Goal: Communication & Community: Participate in discussion

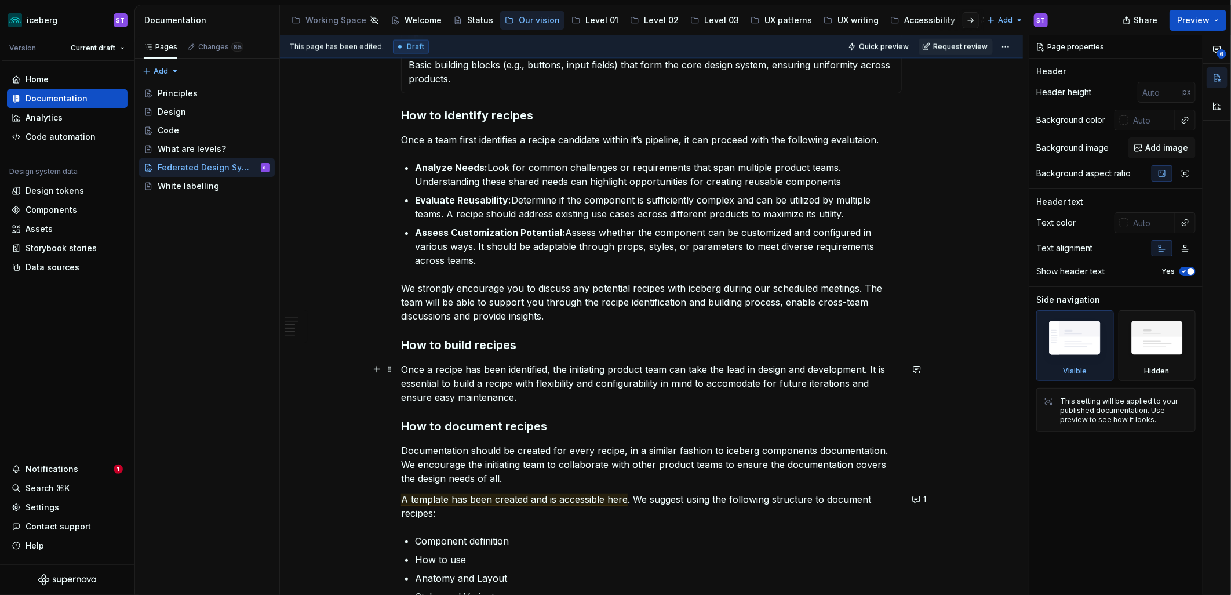
scroll to position [1208, 0]
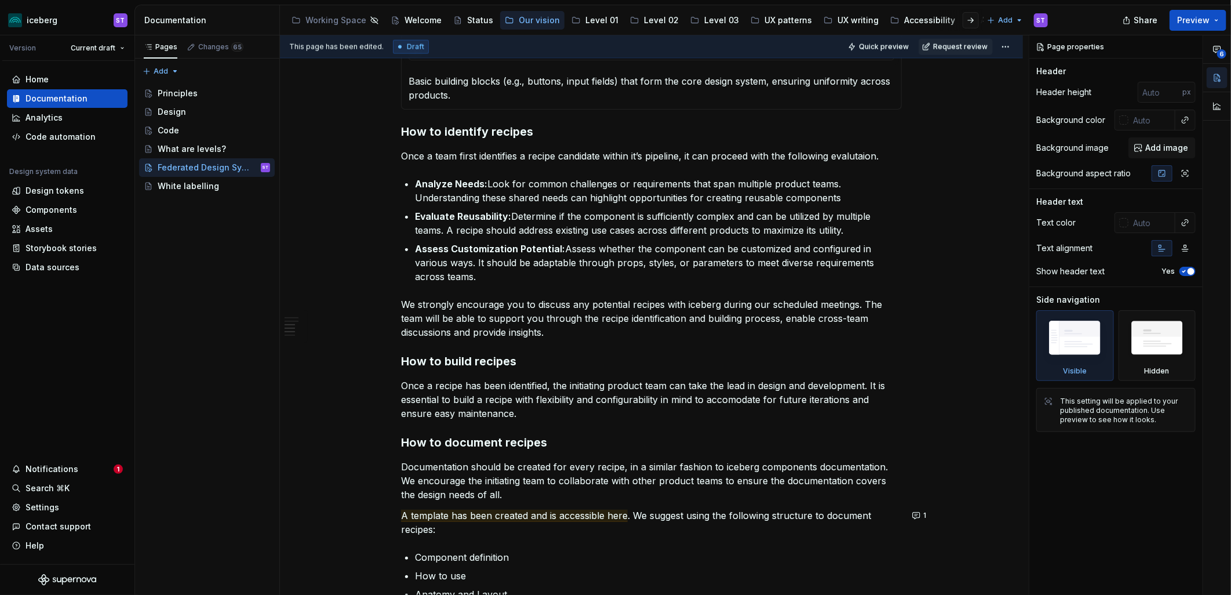
click at [1108, 55] on div "6" at bounding box center [1218, 79] width 28 height 89
click at [1108, 51] on span "6" at bounding box center [1222, 53] width 9 height 9
type textarea "*"
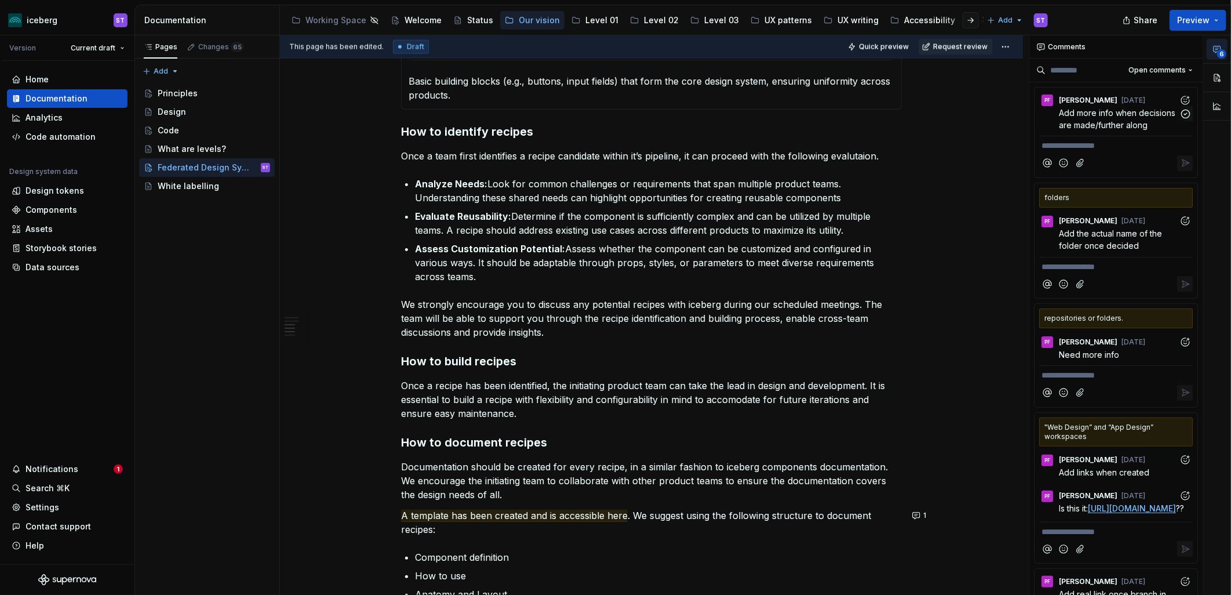
click at [1108, 118] on p "Add more info when decisions are made/further along" at bounding box center [1119, 119] width 120 height 24
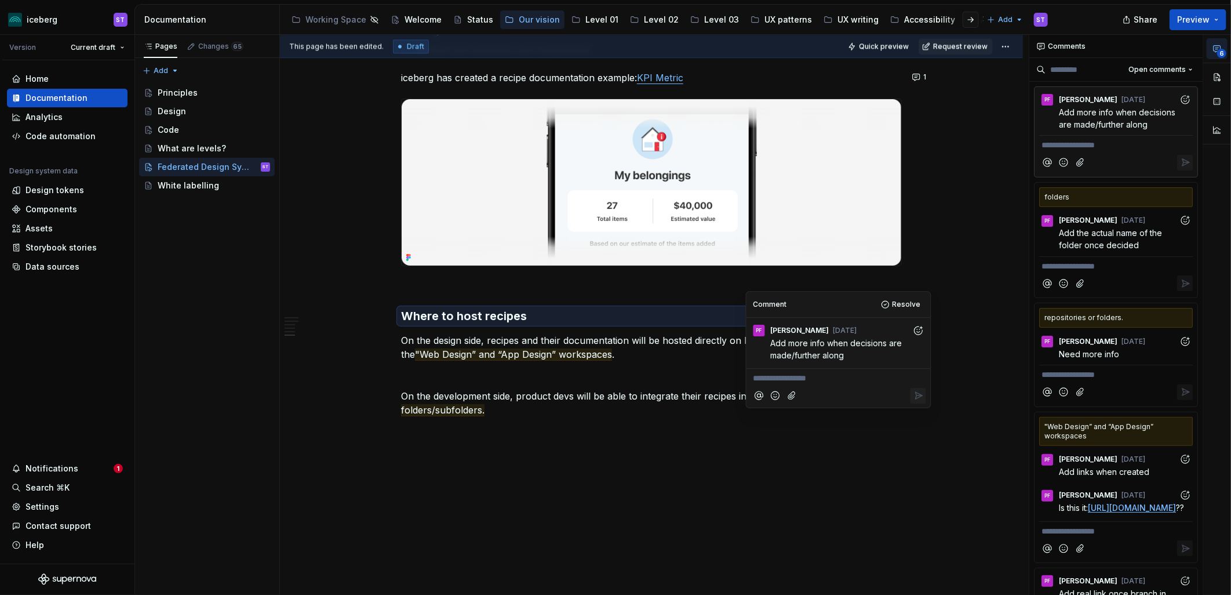
scroll to position [1916, 0]
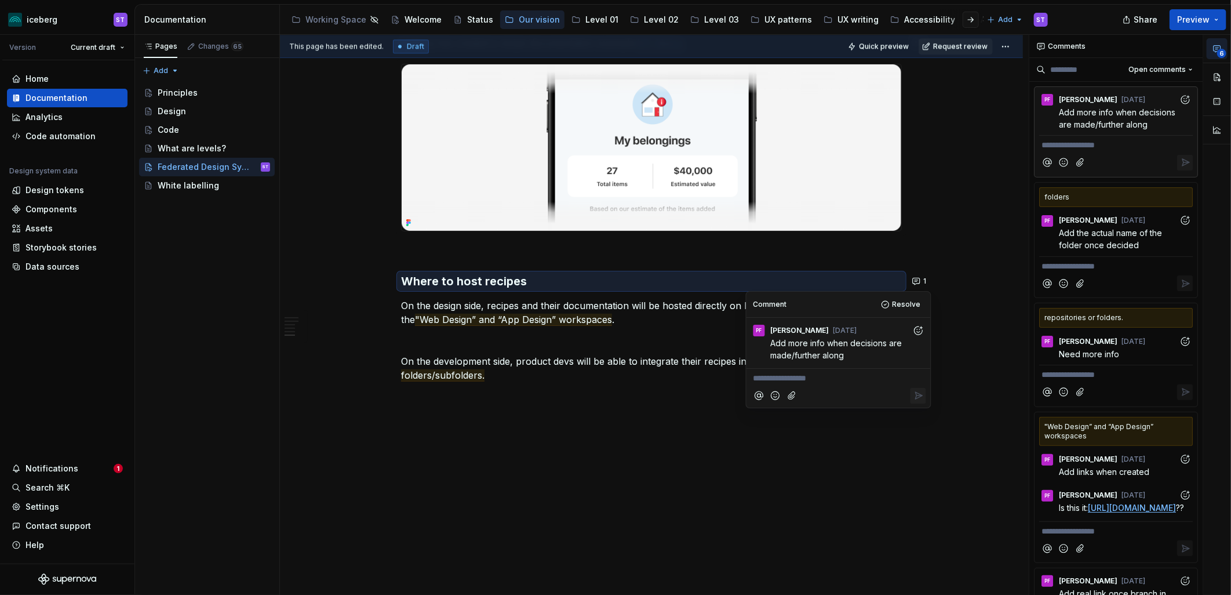
drag, startPoint x: 677, startPoint y: 439, endPoint x: 652, endPoint y: 428, distance: 27.0
click at [675, 439] on div "**********" at bounding box center [654, 315] width 749 height 560
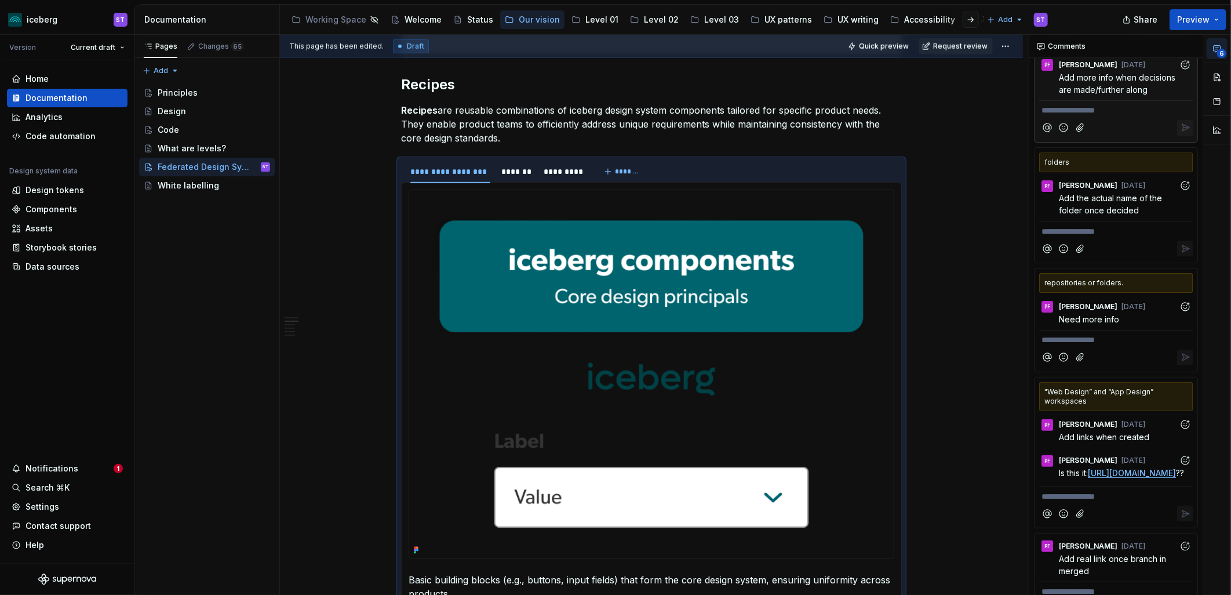
scroll to position [64, 0]
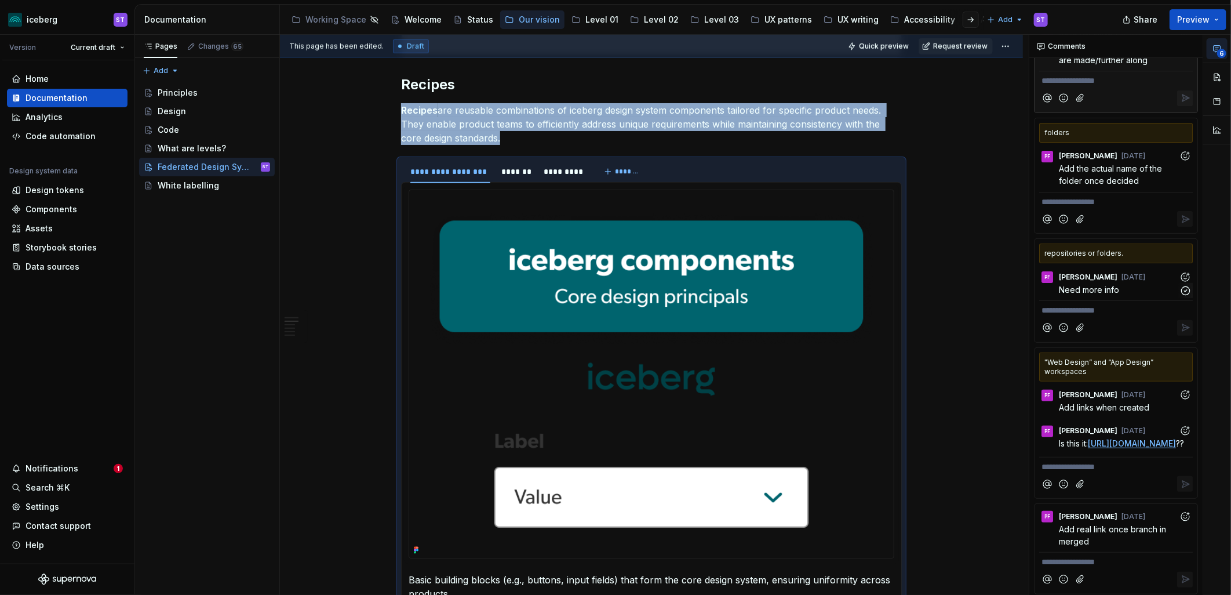
click at [1106, 295] on span "Need more info" at bounding box center [1089, 290] width 60 height 10
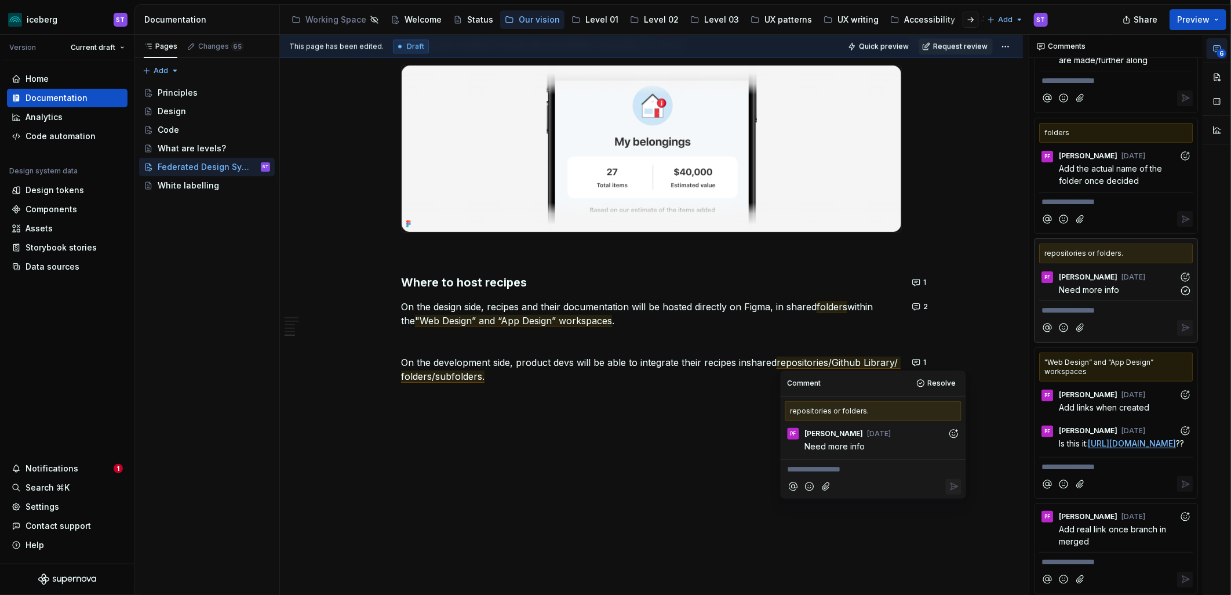
scroll to position [1916, 0]
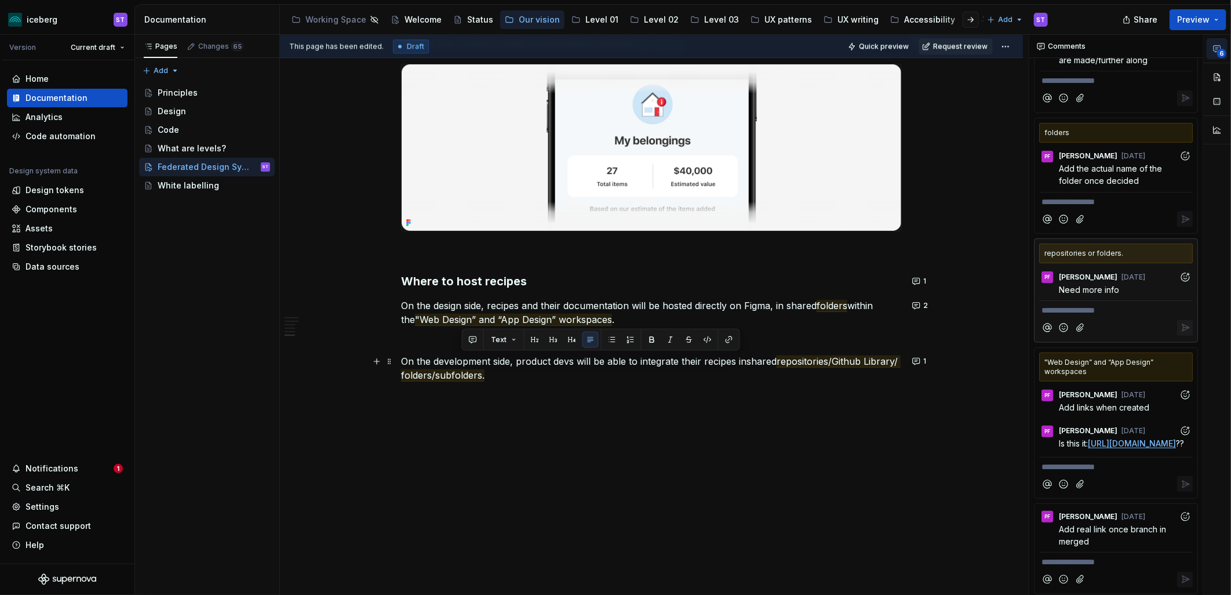
drag, startPoint x: 461, startPoint y: 359, endPoint x: 631, endPoint y: 379, distance: 171.0
click at [631, 379] on p "On the development side, product devs will be able to integrate their recipes i…" at bounding box center [651, 368] width 501 height 28
click at [819, 365] on span "repositories/Github Library/ folders/subfolders." at bounding box center [651, 368] width 500 height 26
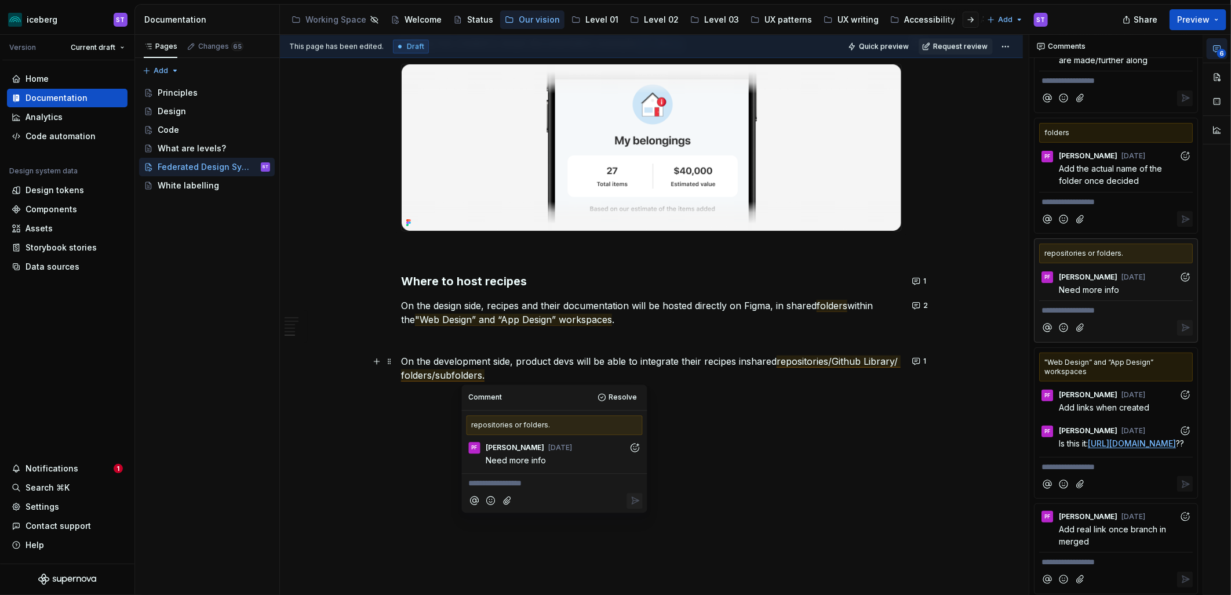
click at [577, 372] on p "On the development side, product devs will be able to integrate their recipes i…" at bounding box center [651, 368] width 501 height 28
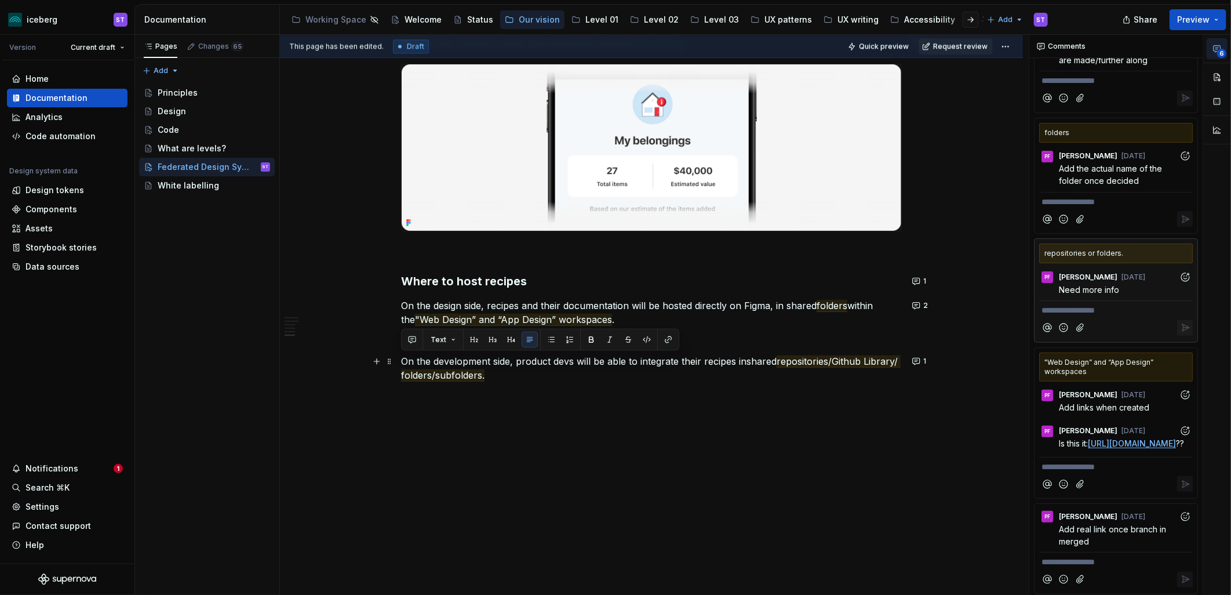
drag, startPoint x: 577, startPoint y: 372, endPoint x: 397, endPoint y: 357, distance: 180.4
click at [557, 389] on p at bounding box center [651, 396] width 501 height 14
drag, startPoint x: 532, startPoint y: 378, endPoint x: 399, endPoint y: 362, distance: 133.8
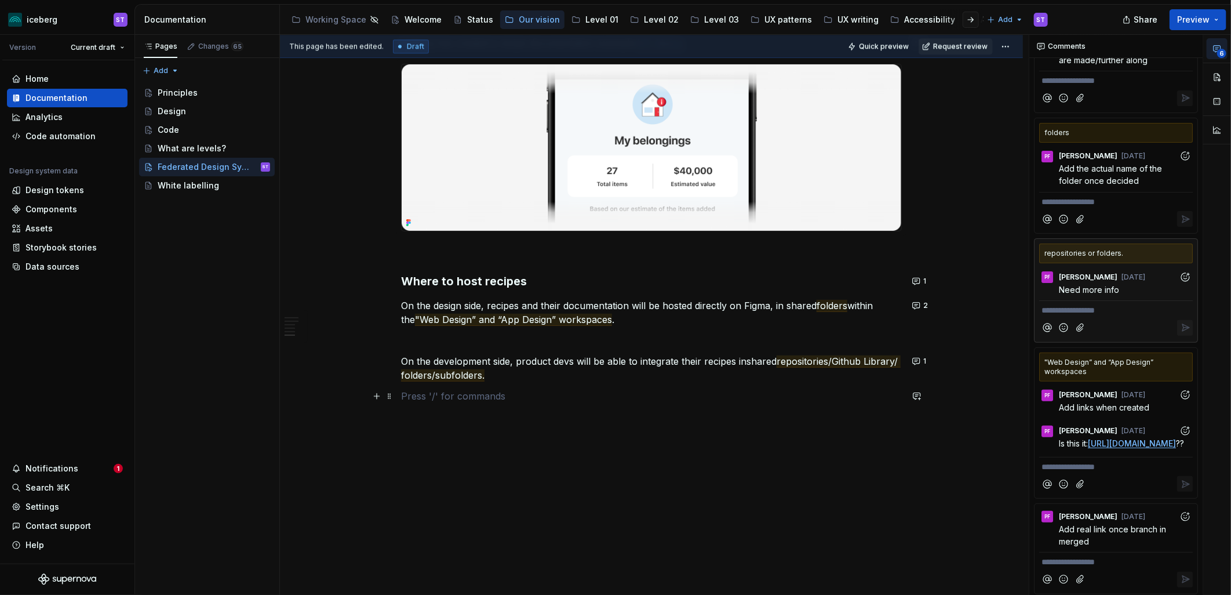
click at [544, 398] on p at bounding box center [651, 396] width 501 height 14
drag, startPoint x: 566, startPoint y: 363, endPoint x: 502, endPoint y: 388, distance: 69.8
click at [502, 389] on p at bounding box center [651, 396] width 501 height 14
click at [1105, 176] on span "Add the actual name of the folder once decided" at bounding box center [1112, 174] width 106 height 22
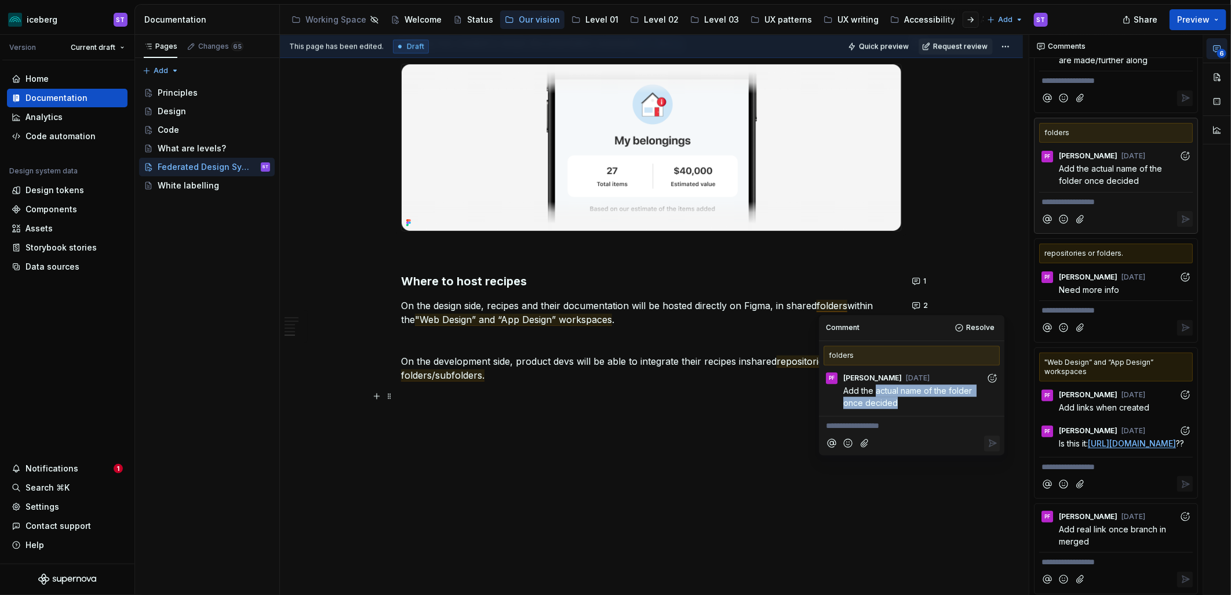
drag, startPoint x: 877, startPoint y: 394, endPoint x: 928, endPoint y: 401, distance: 51.5
click at [928, 401] on p "Add the actual name of the folder once decided" at bounding box center [915, 396] width 143 height 24
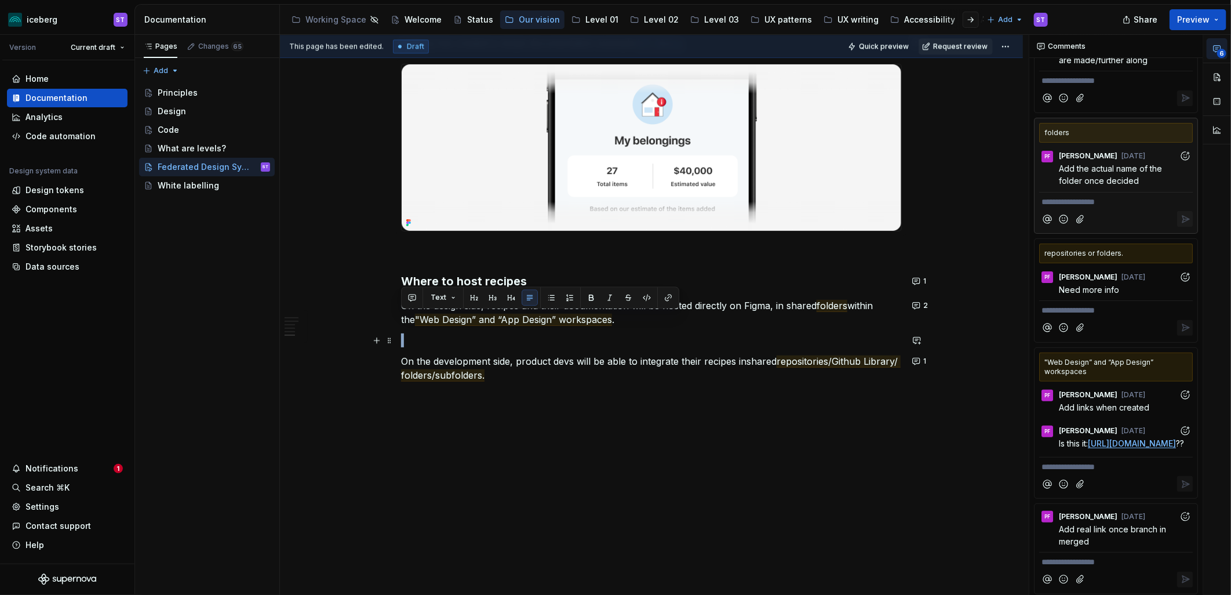
drag, startPoint x: 616, startPoint y: 343, endPoint x: 623, endPoint y: 343, distance: 7.6
click at [617, 343] on p at bounding box center [651, 340] width 501 height 14
click at [501, 333] on p at bounding box center [651, 340] width 501 height 14
click at [716, 321] on p "On the design side, recipes and their documentation will be hosted directly on …" at bounding box center [651, 313] width 501 height 28
click at [434, 319] on span ""Web Design” and “App Design” workspaces" at bounding box center [513, 320] width 197 height 12
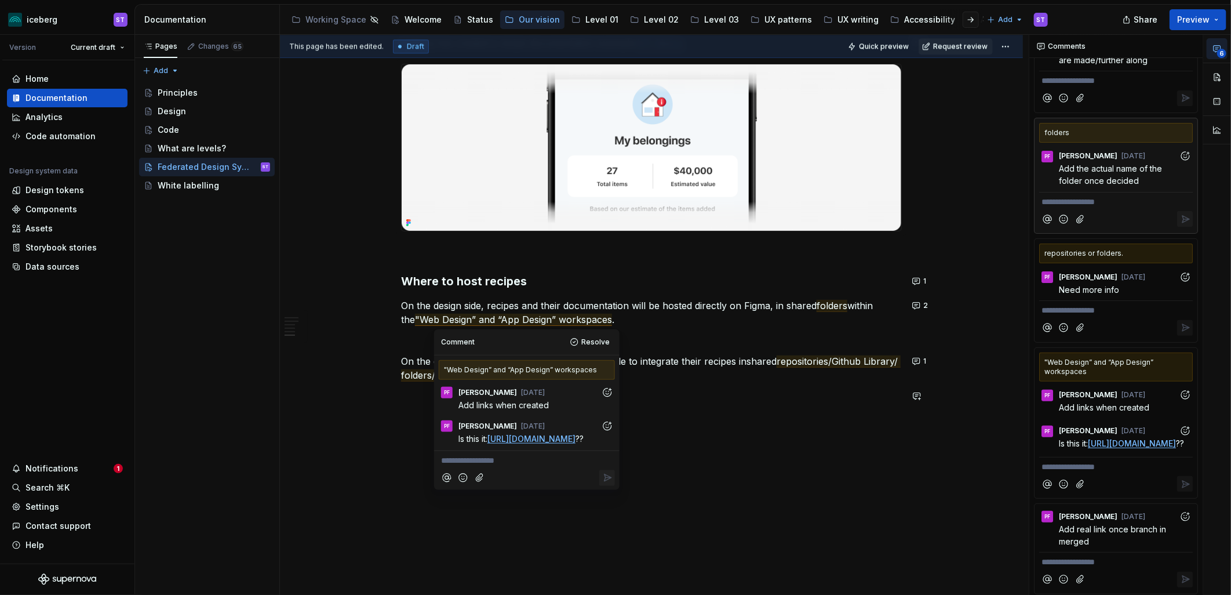
click at [550, 444] on link "[URL][DOMAIN_NAME]" at bounding box center [532, 439] width 88 height 10
type textarea "*"
click at [606, 429] on icon "Add reaction" at bounding box center [607, 426] width 12 height 12
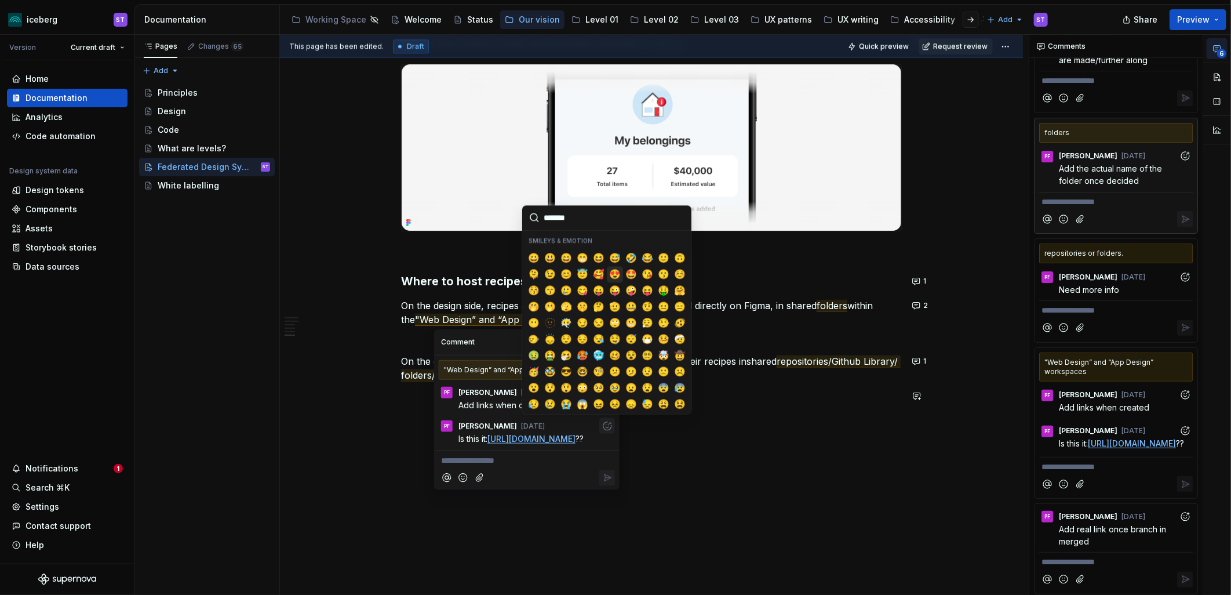
click at [611, 275] on span "😍" at bounding box center [615, 274] width 9 height 12
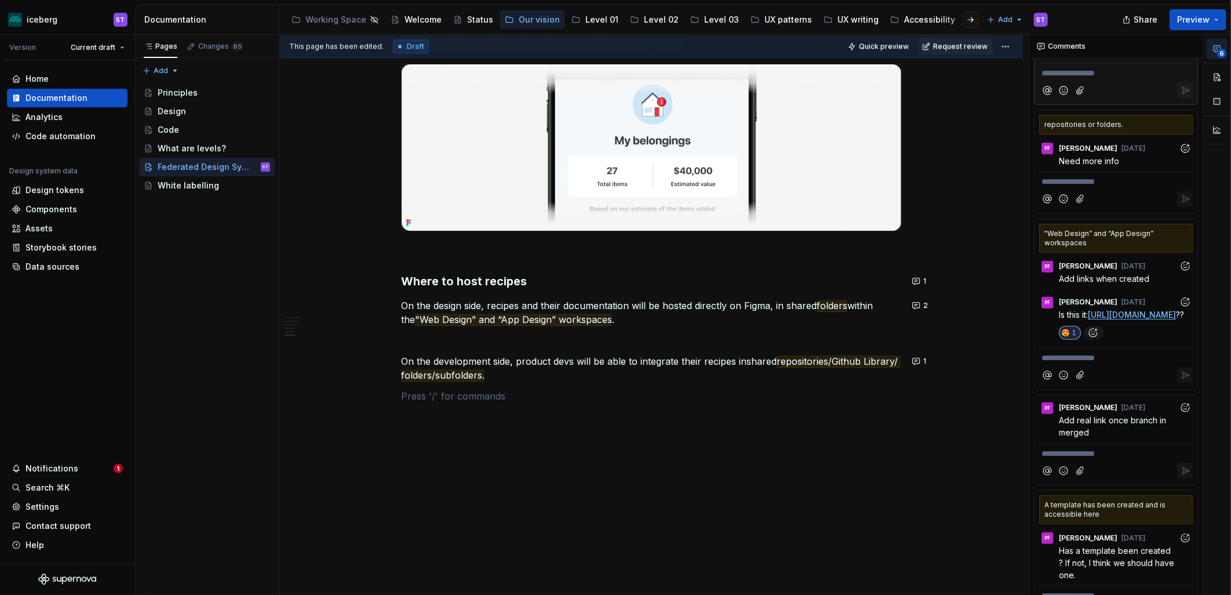
scroll to position [257, 0]
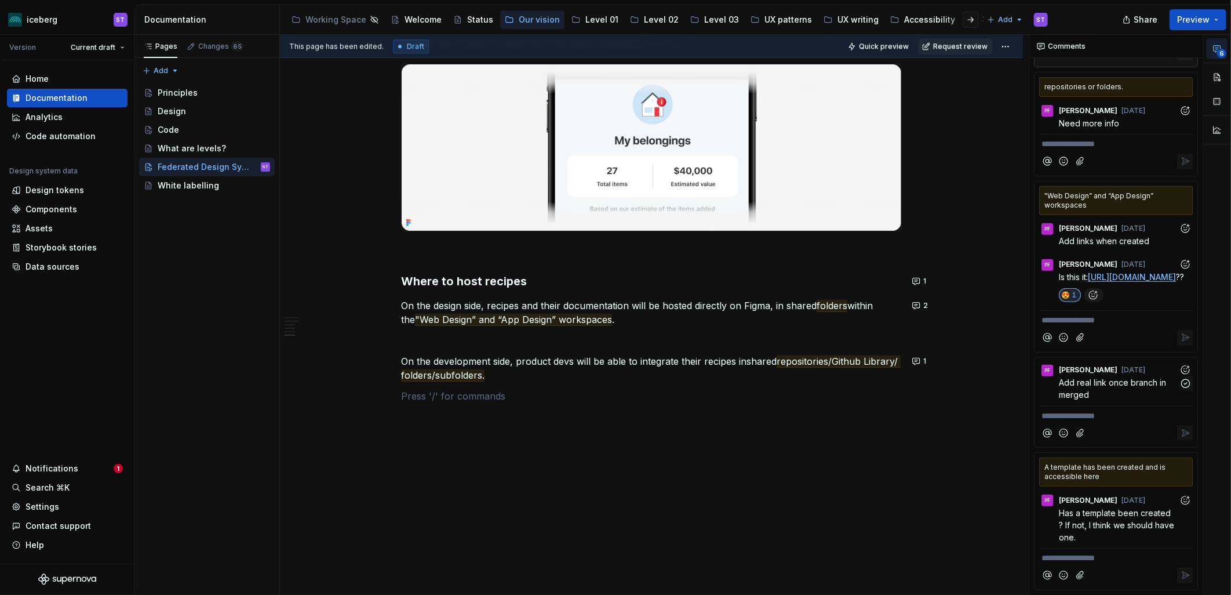
click at [1108, 401] on p "Add real link once branch in merged" at bounding box center [1119, 388] width 120 height 24
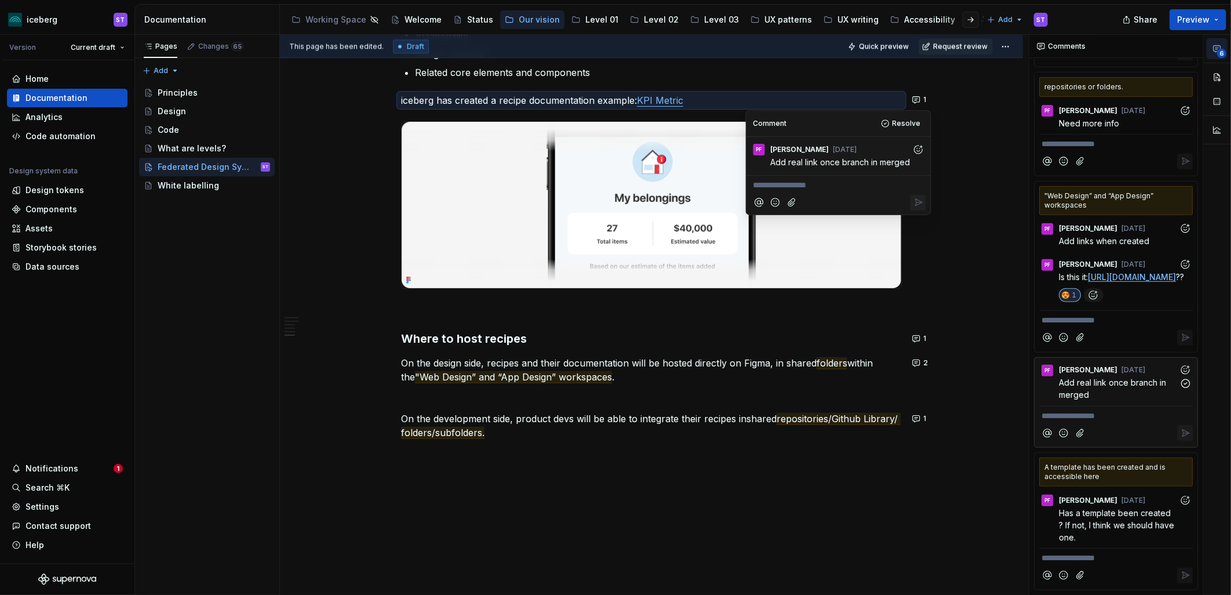
scroll to position [292, 0]
click at [684, 101] on link "KPI Metric" at bounding box center [660, 101] width 46 height 12
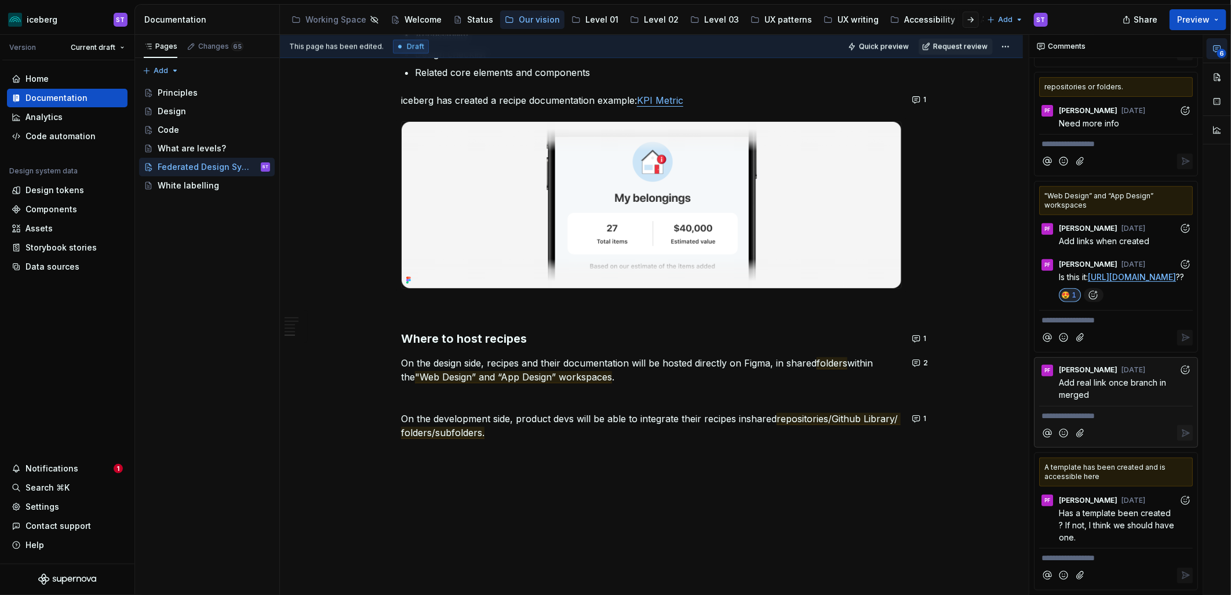
click at [1092, 413] on p "**********" at bounding box center [1116, 416] width 149 height 12
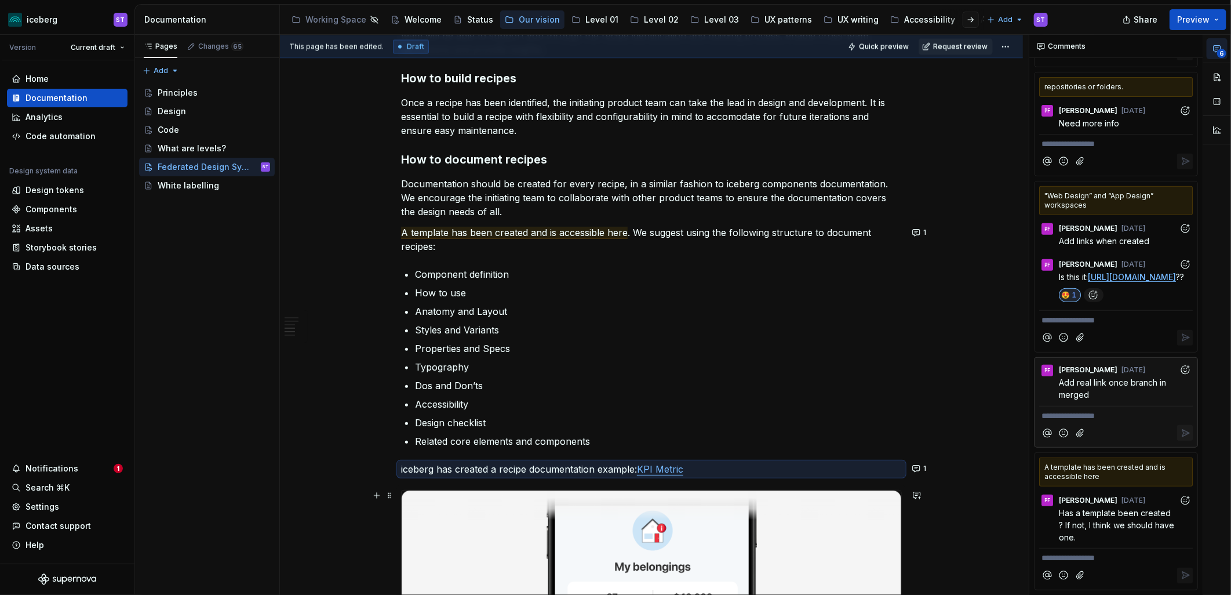
scroll to position [1473, 0]
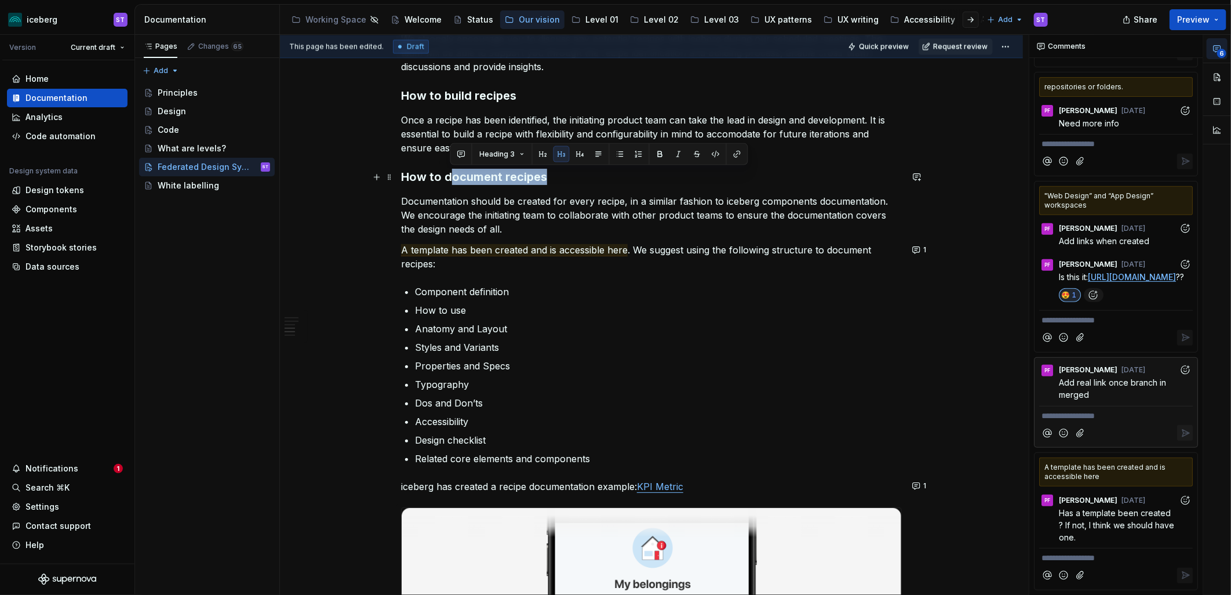
drag, startPoint x: 473, startPoint y: 172, endPoint x: 553, endPoint y: 177, distance: 80.1
click at [553, 177] on h3 "How to document recipes" at bounding box center [651, 177] width 501 height 16
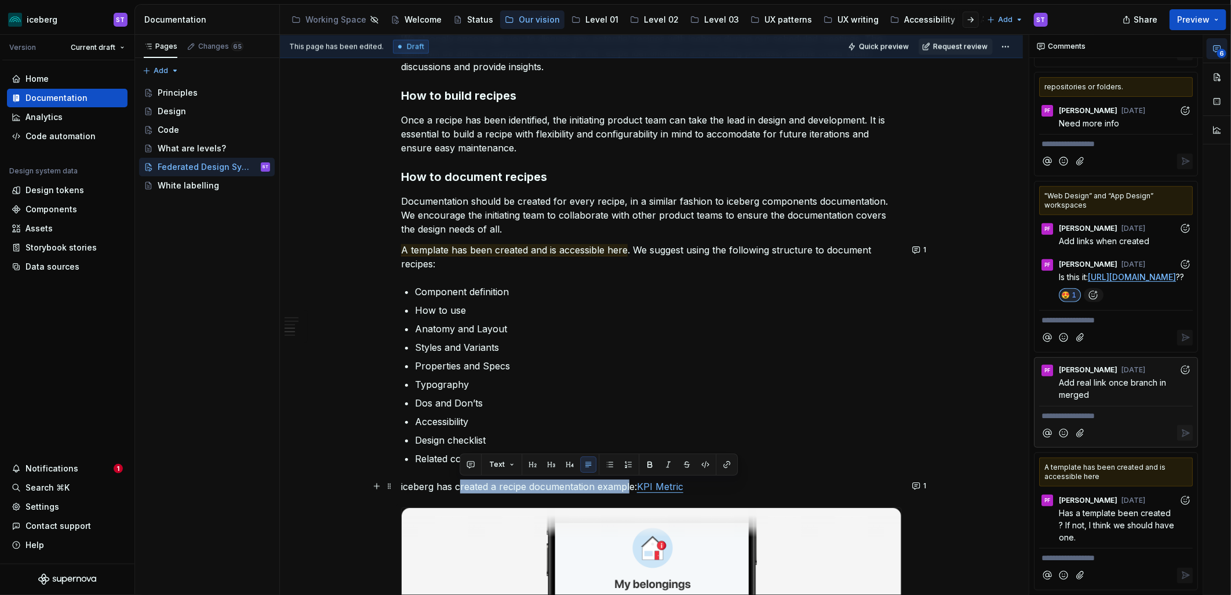
drag, startPoint x: 458, startPoint y: 480, endPoint x: 628, endPoint y: 483, distance: 169.9
click at [628, 483] on p "iceberg has created a recipe documentation example: KPI Metric" at bounding box center [651, 486] width 501 height 14
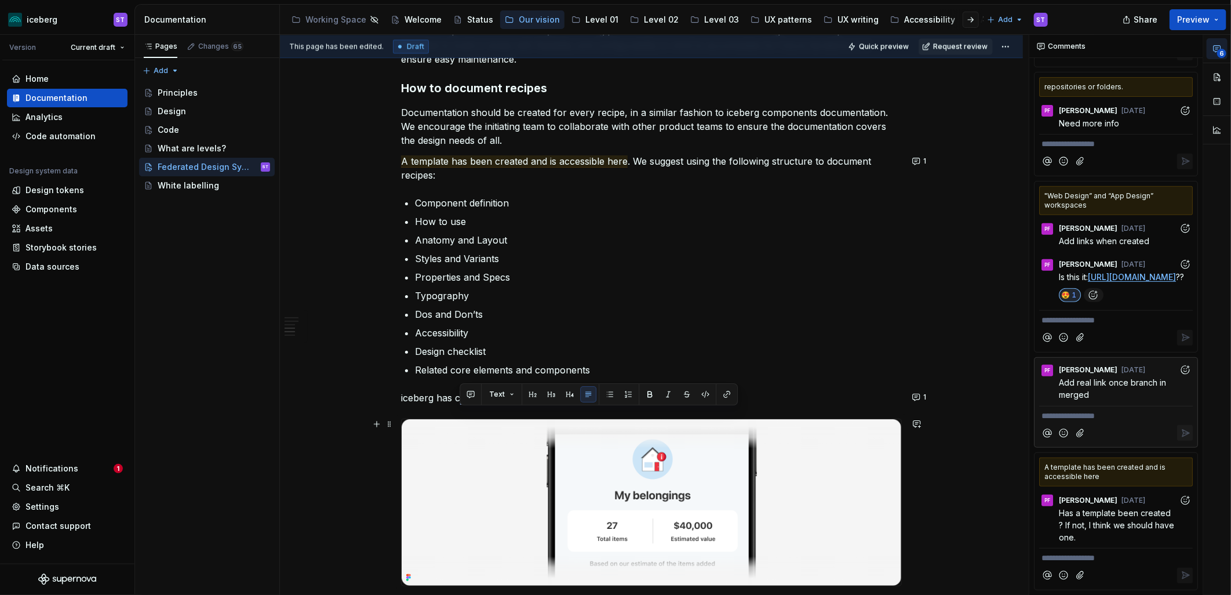
scroll to position [1601, 0]
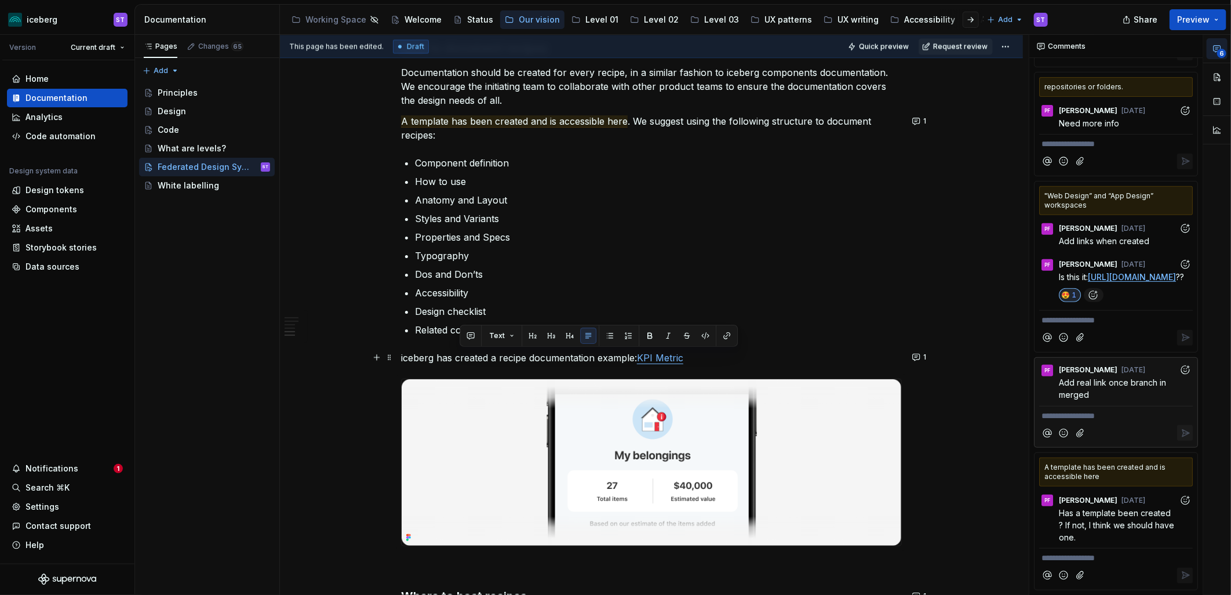
click at [694, 356] on p "iceberg has created a recipe documentation example: KPI Metric" at bounding box center [651, 358] width 501 height 14
click at [1105, 418] on p "**********" at bounding box center [1116, 416] width 149 height 12
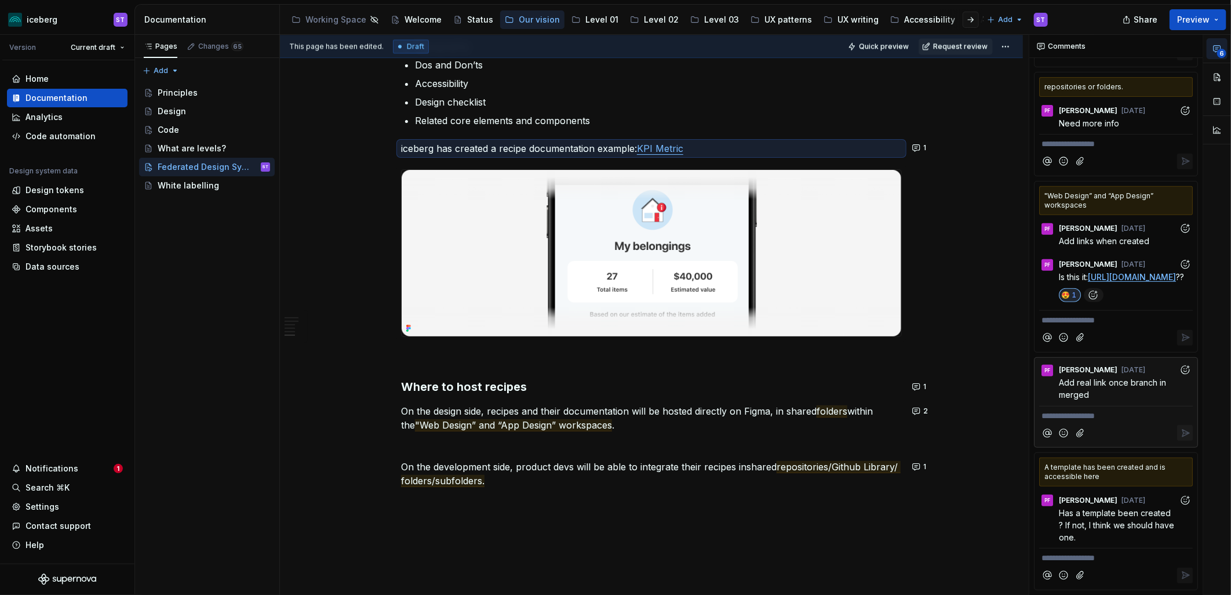
scroll to position [1859, 0]
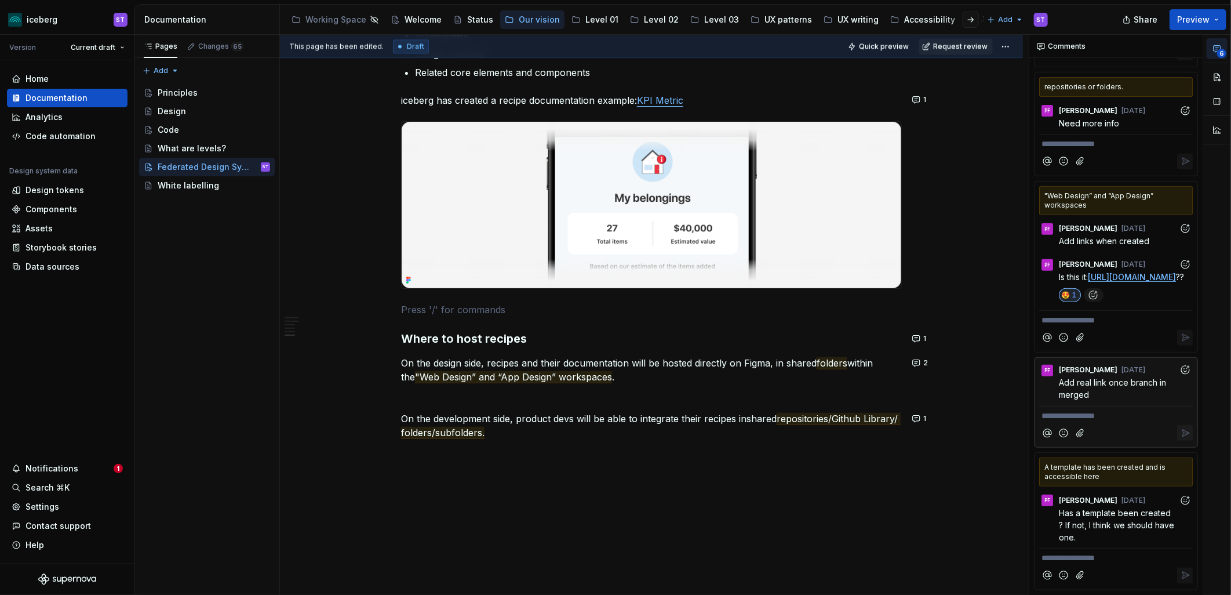
click at [1095, 419] on p "**********" at bounding box center [1116, 416] width 149 height 12
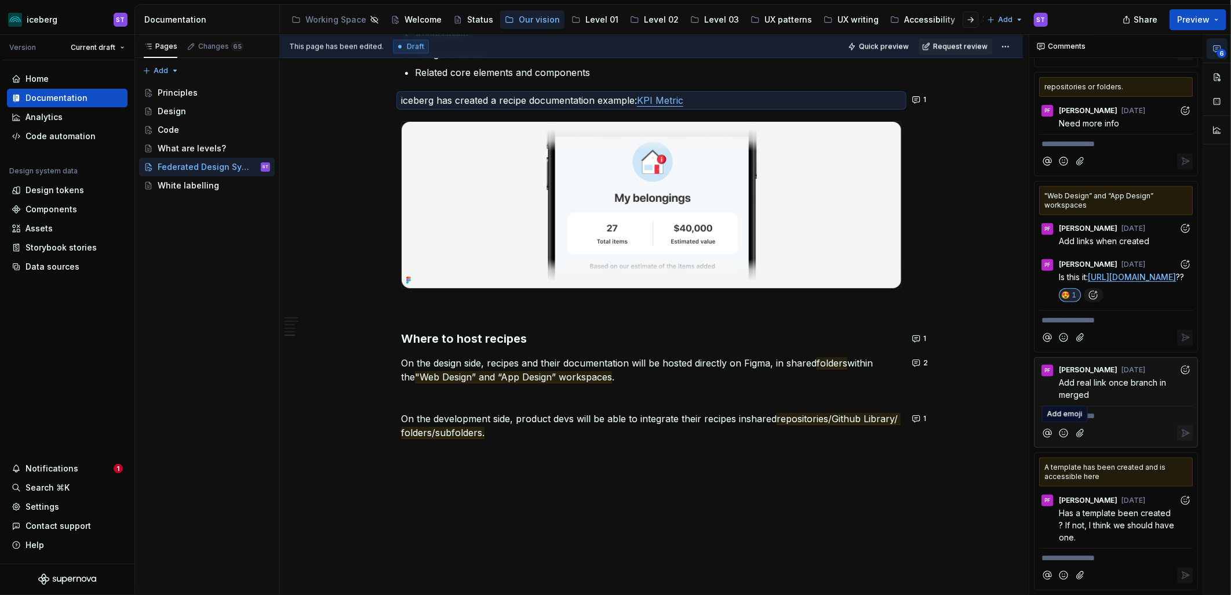
click at [1067, 435] on icon "Add emoji" at bounding box center [1064, 433] width 12 height 12
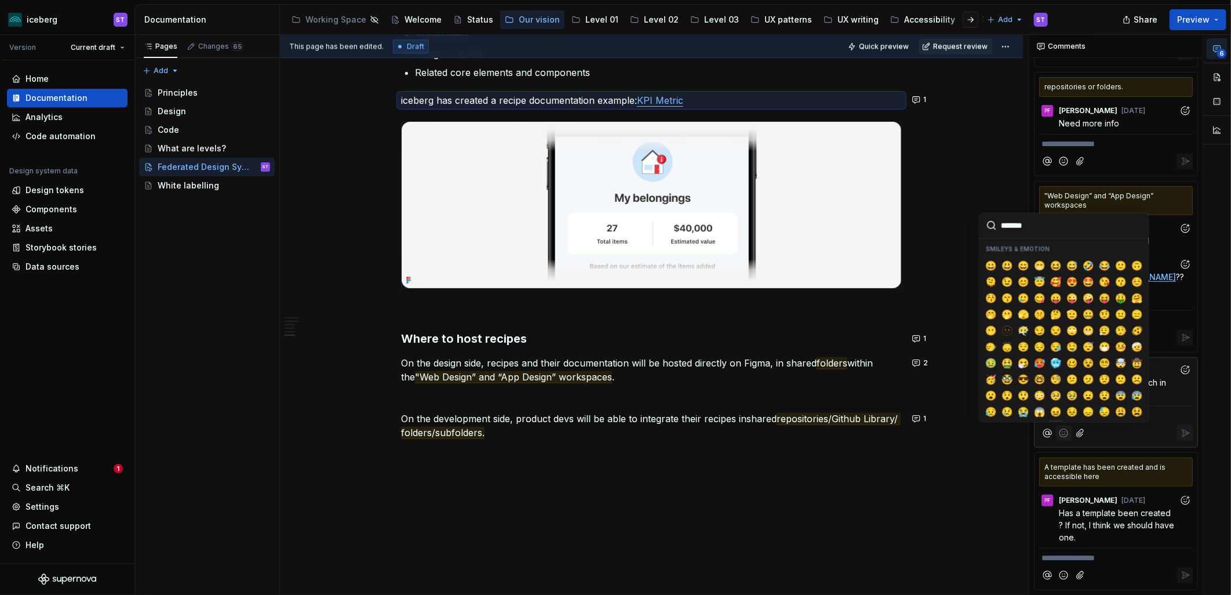
scroll to position [64, 0]
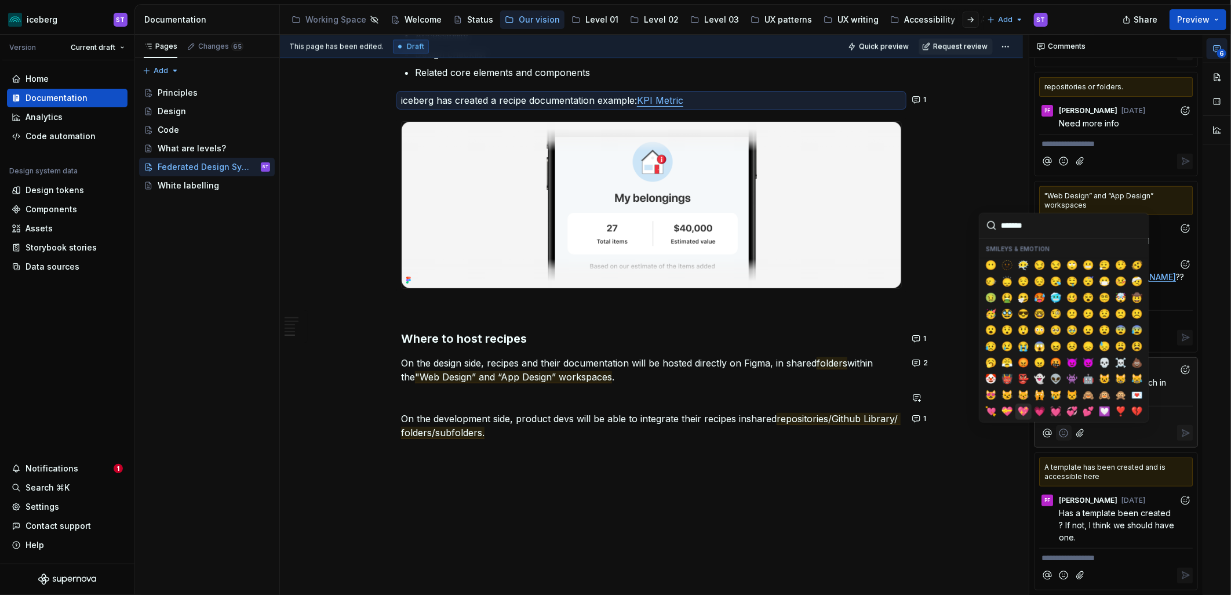
click at [1019, 407] on span "💖" at bounding box center [1023, 411] width 9 height 12
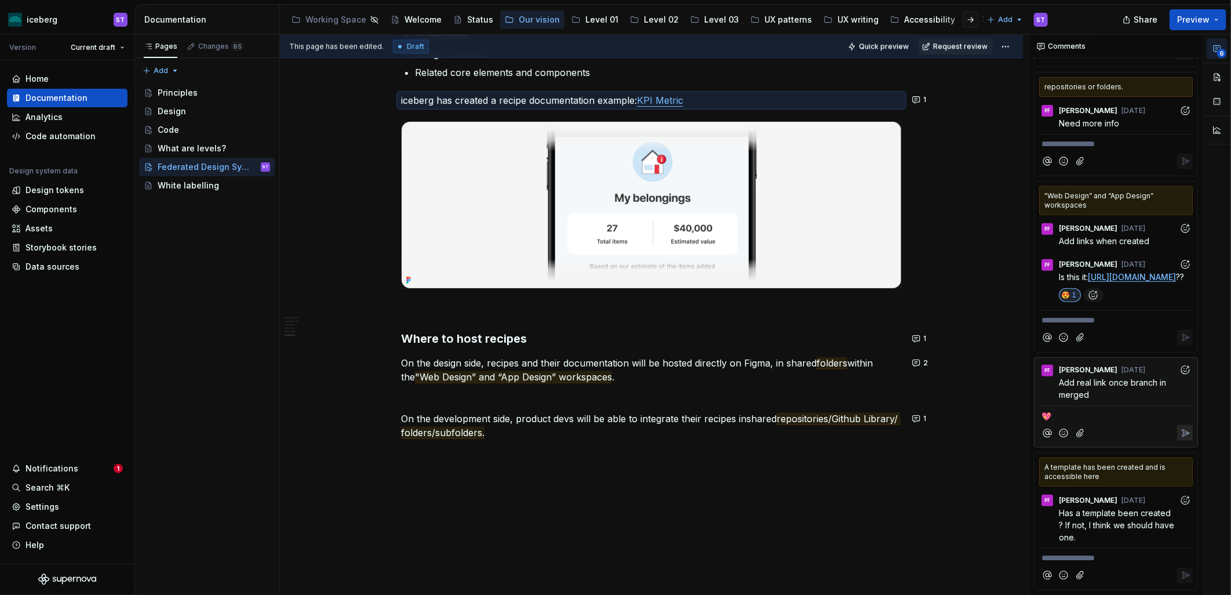
click at [1108, 433] on icon "Reply" at bounding box center [1186, 433] width 12 height 12
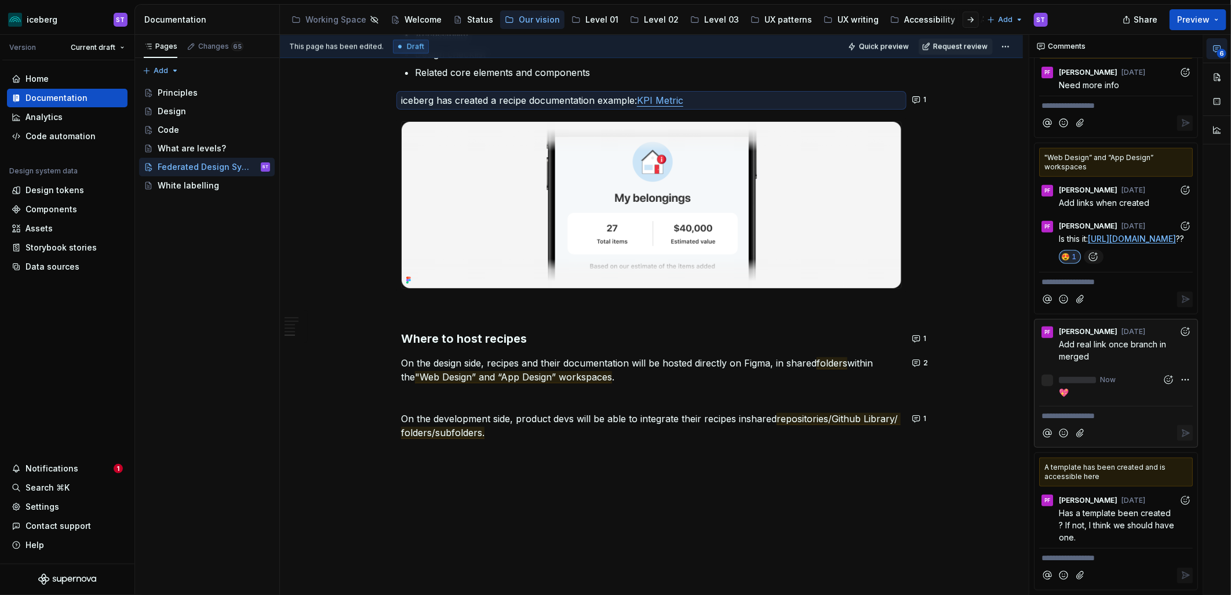
scroll to position [330, 0]
click at [1103, 535] on p "**********" at bounding box center [1116, 558] width 149 height 12
click at [1102, 482] on div "A template has been created and is accessible here" at bounding box center [1117, 471] width 154 height 29
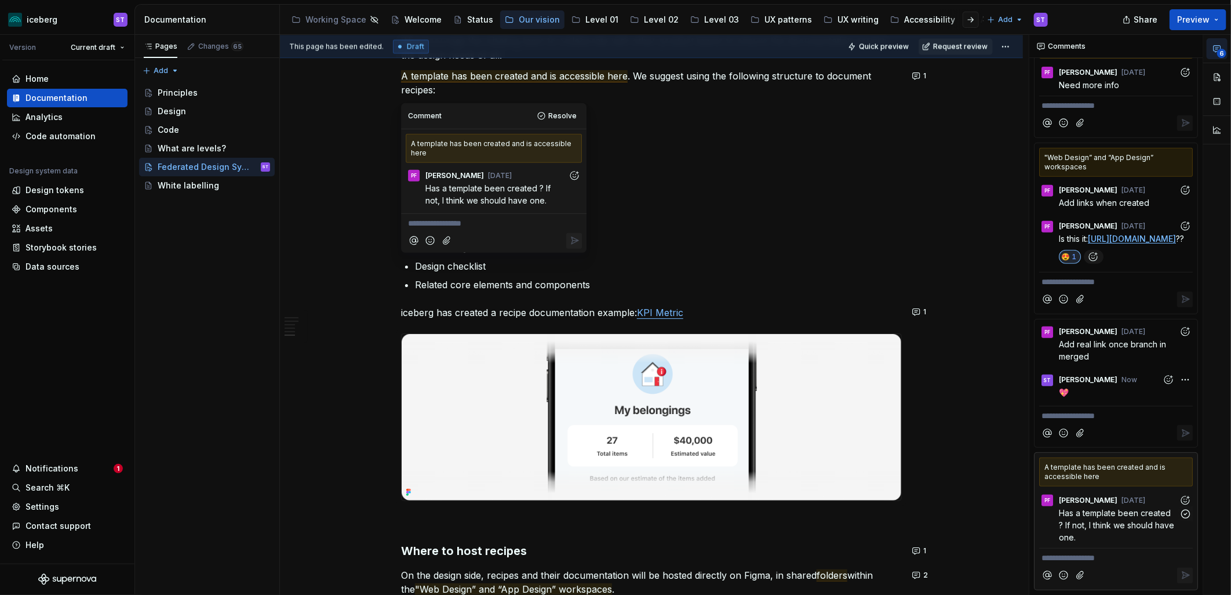
scroll to position [1624, 0]
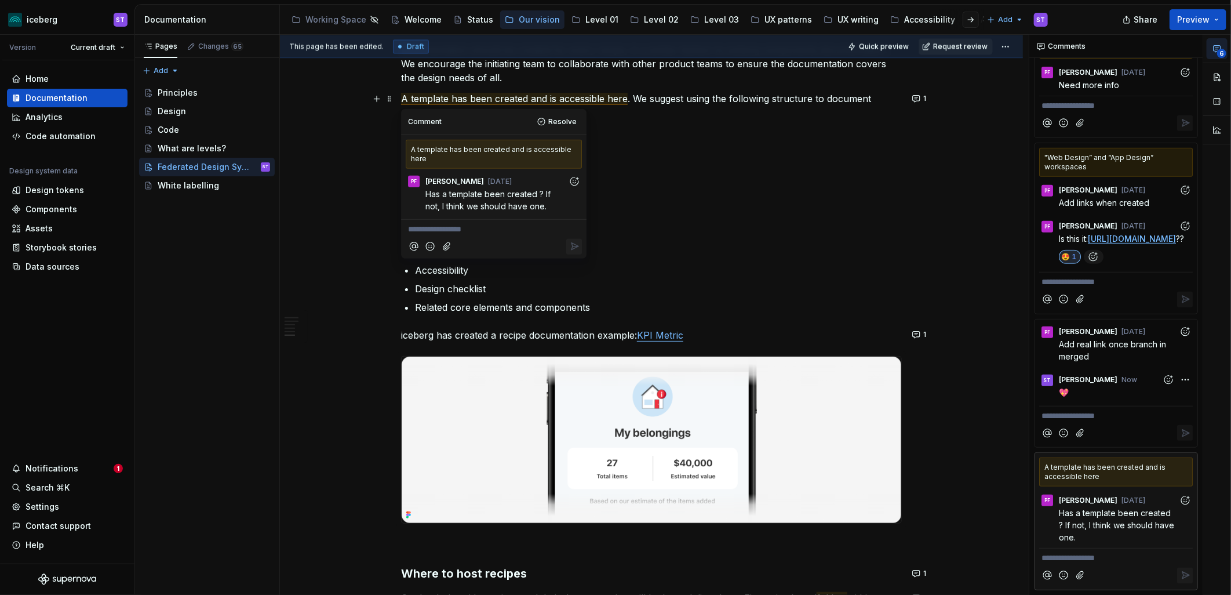
click at [472, 100] on span "A template has been created and is accessible here" at bounding box center [514, 99] width 227 height 12
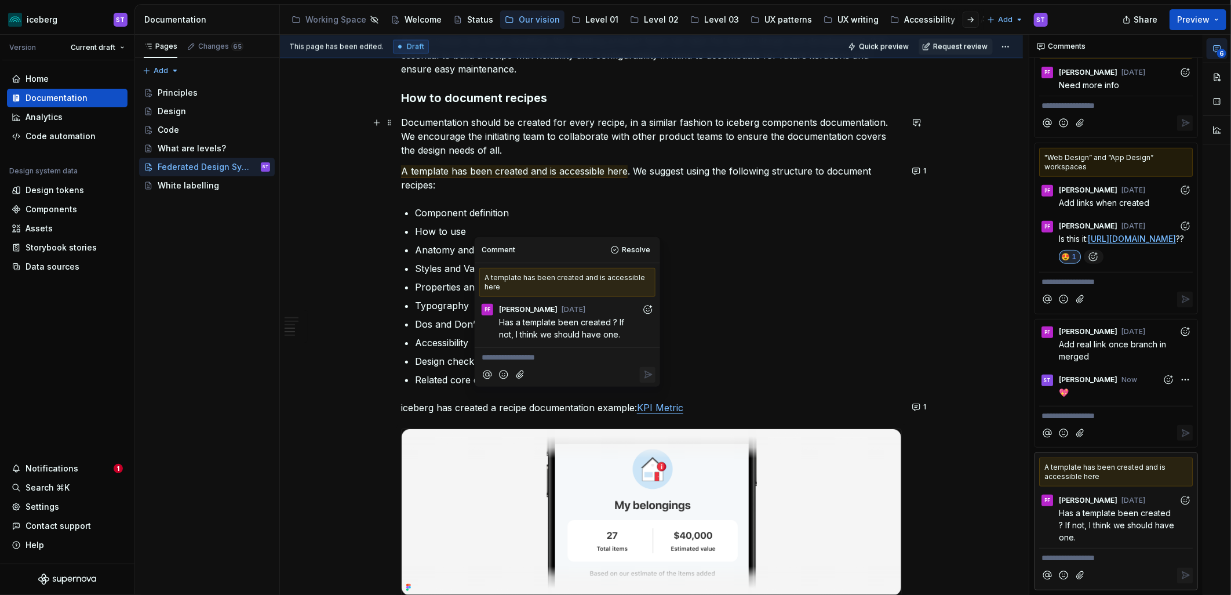
scroll to position [1495, 0]
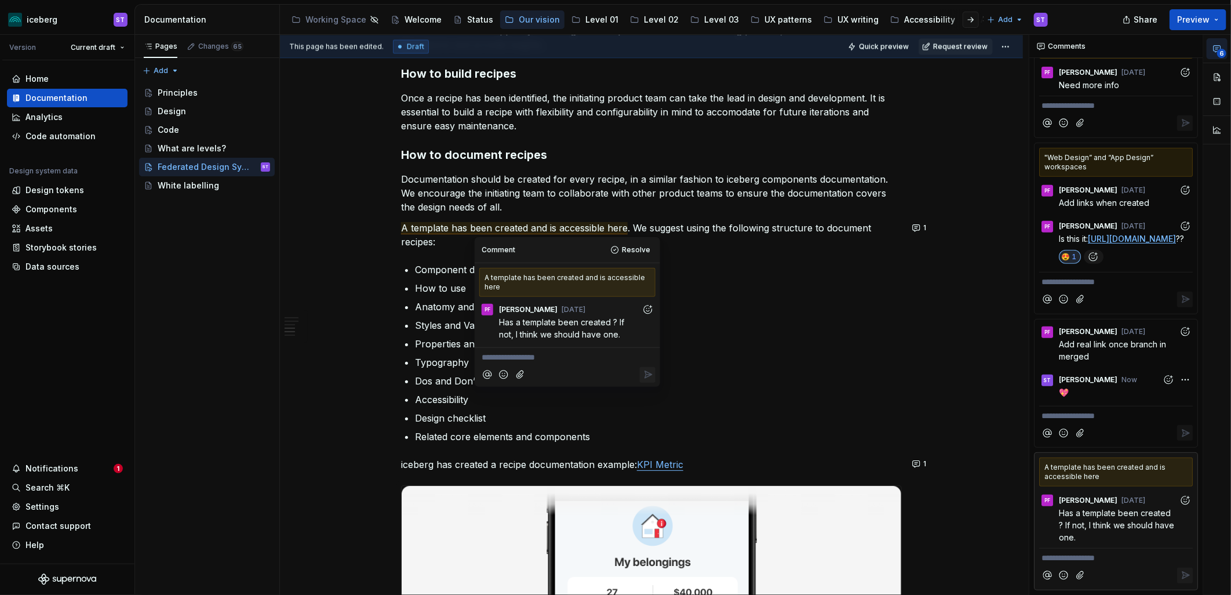
click at [763, 275] on p "Component definition" at bounding box center [658, 270] width 487 height 14
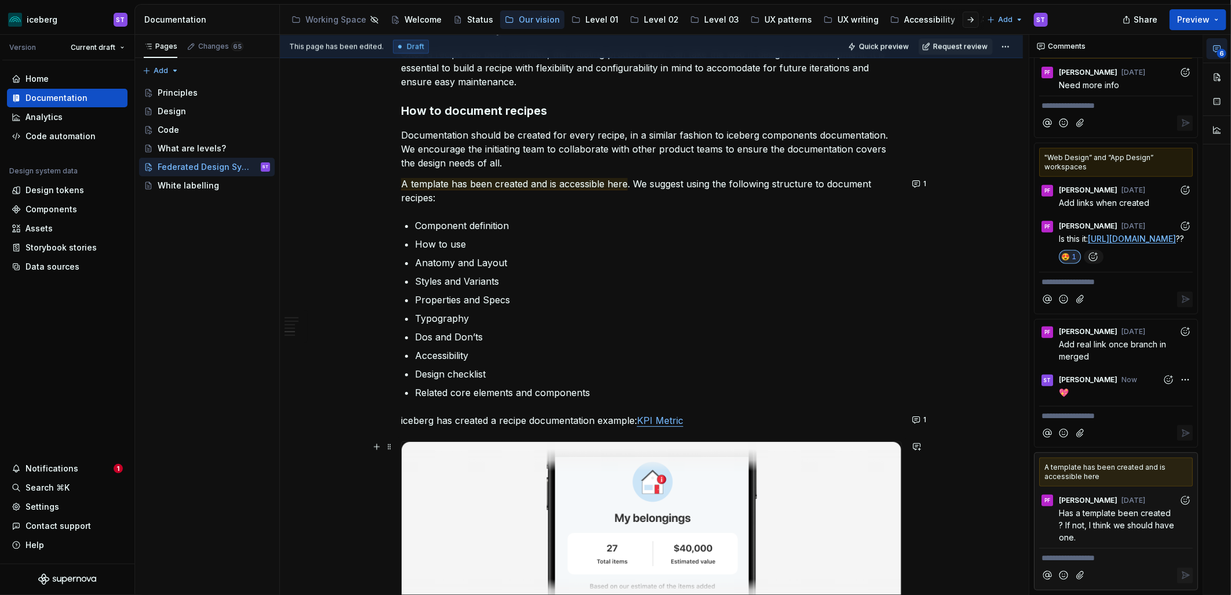
scroll to position [1560, 0]
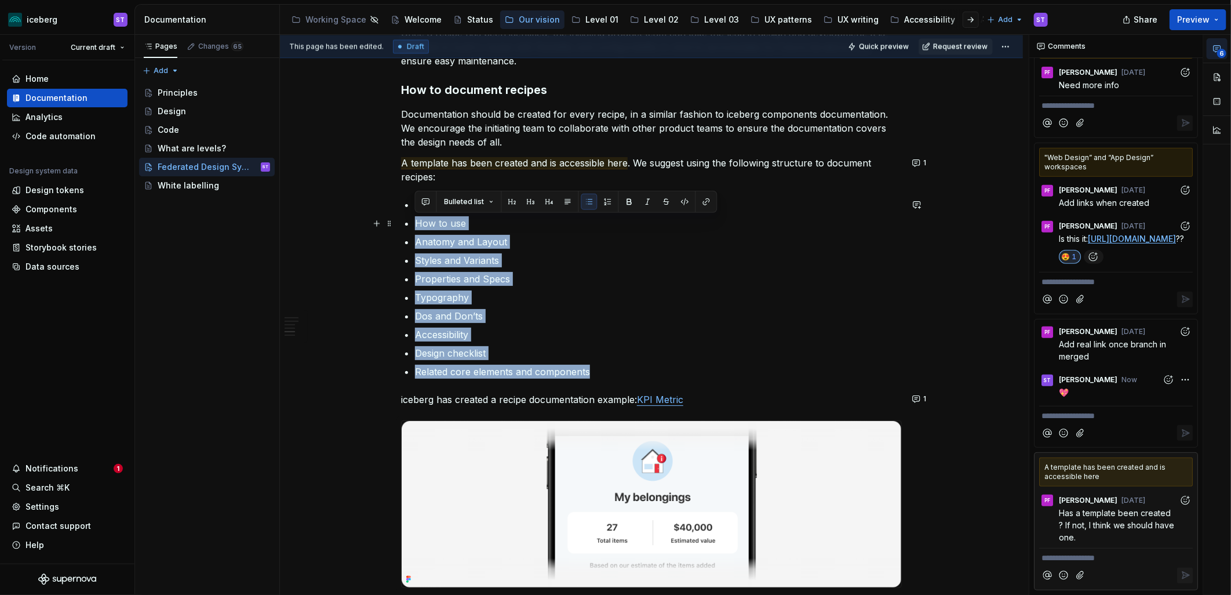
drag, startPoint x: 600, startPoint y: 372, endPoint x: 409, endPoint y: 215, distance: 247.2
click at [502, 311] on p "Dos and Don’ts" at bounding box center [658, 316] width 487 height 14
click at [547, 348] on p "Design checklist" at bounding box center [658, 353] width 487 height 14
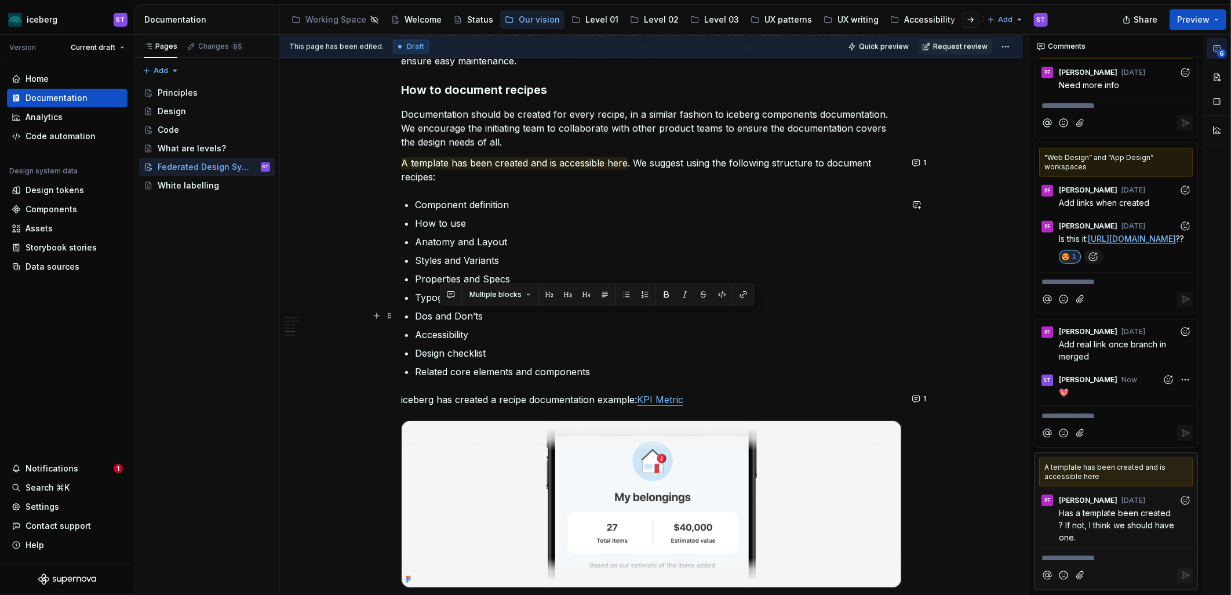
drag, startPoint x: 639, startPoint y: 380, endPoint x: 421, endPoint y: 283, distance: 238.5
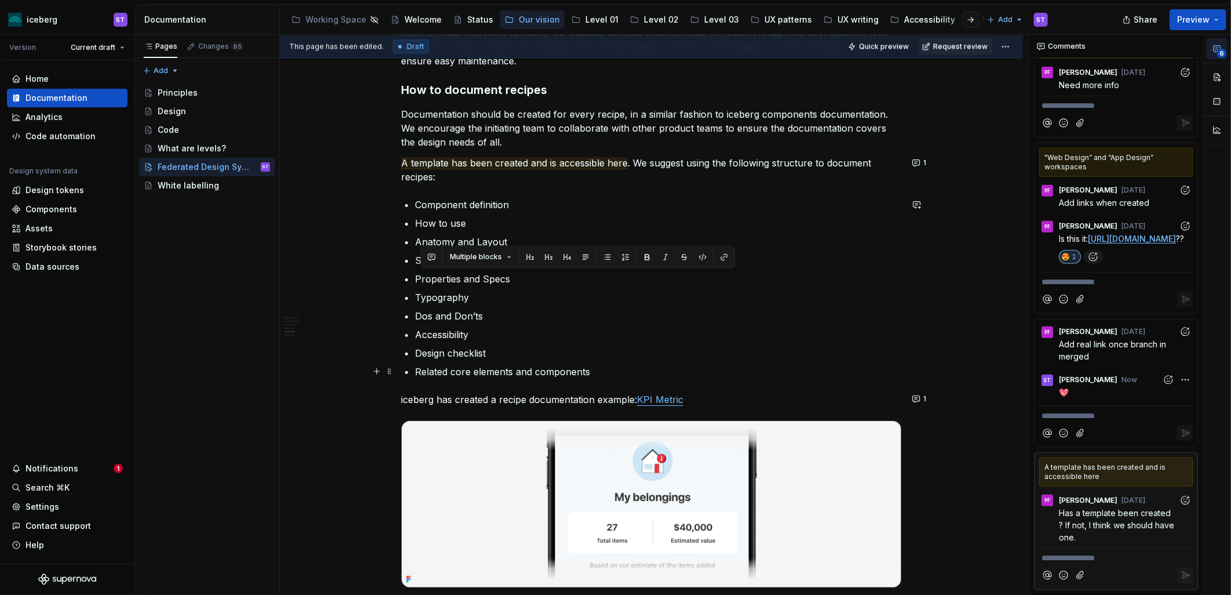
click at [471, 362] on ul "Component definition How to use Anatomy and Layout Styles and Variants Properti…" at bounding box center [658, 288] width 487 height 181
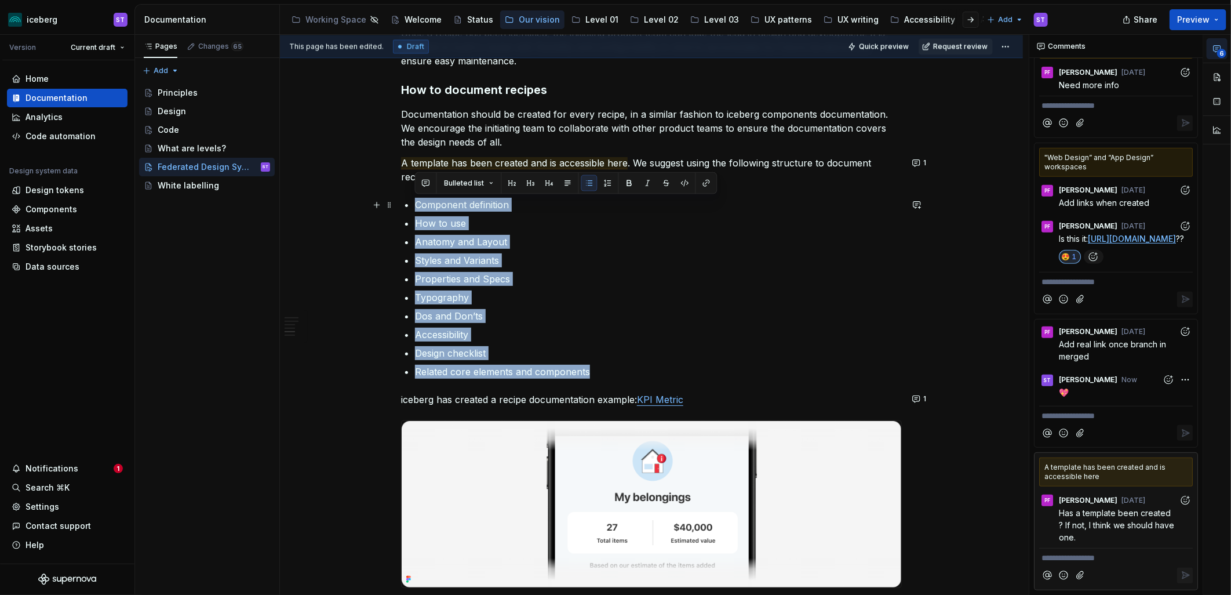
drag, startPoint x: 595, startPoint y: 375, endPoint x: 401, endPoint y: 210, distance: 255.4
click at [472, 319] on p "Dos and Don’ts" at bounding box center [658, 316] width 487 height 14
drag, startPoint x: 610, startPoint y: 368, endPoint x: 406, endPoint y: 196, distance: 266.6
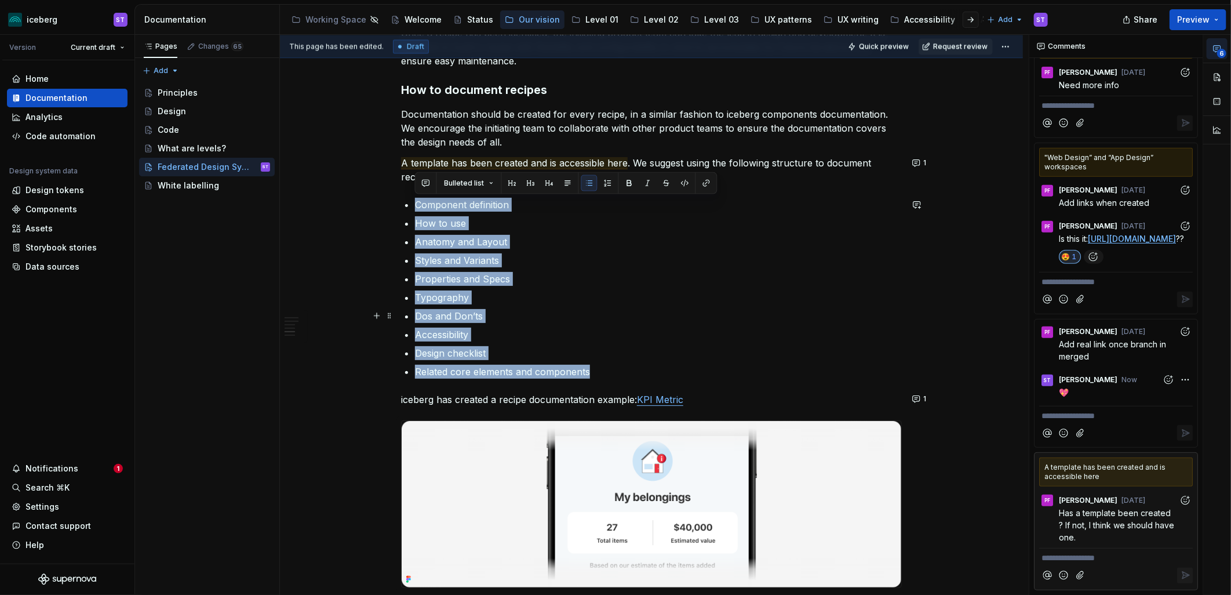
click at [501, 331] on p "Accessibility" at bounding box center [658, 335] width 487 height 14
drag, startPoint x: 606, startPoint y: 378, endPoint x: 416, endPoint y: 208, distance: 255.4
click at [416, 208] on ul "Component definition How to use Anatomy and Layout Styles and Variants Properti…" at bounding box center [658, 288] width 487 height 181
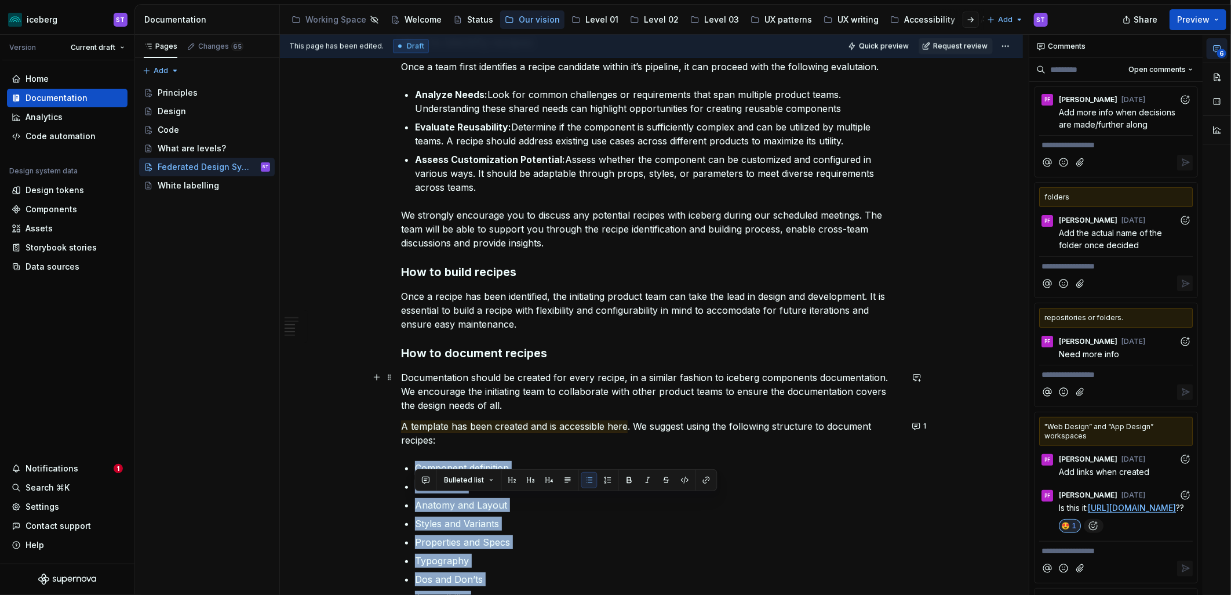
scroll to position [1302, 0]
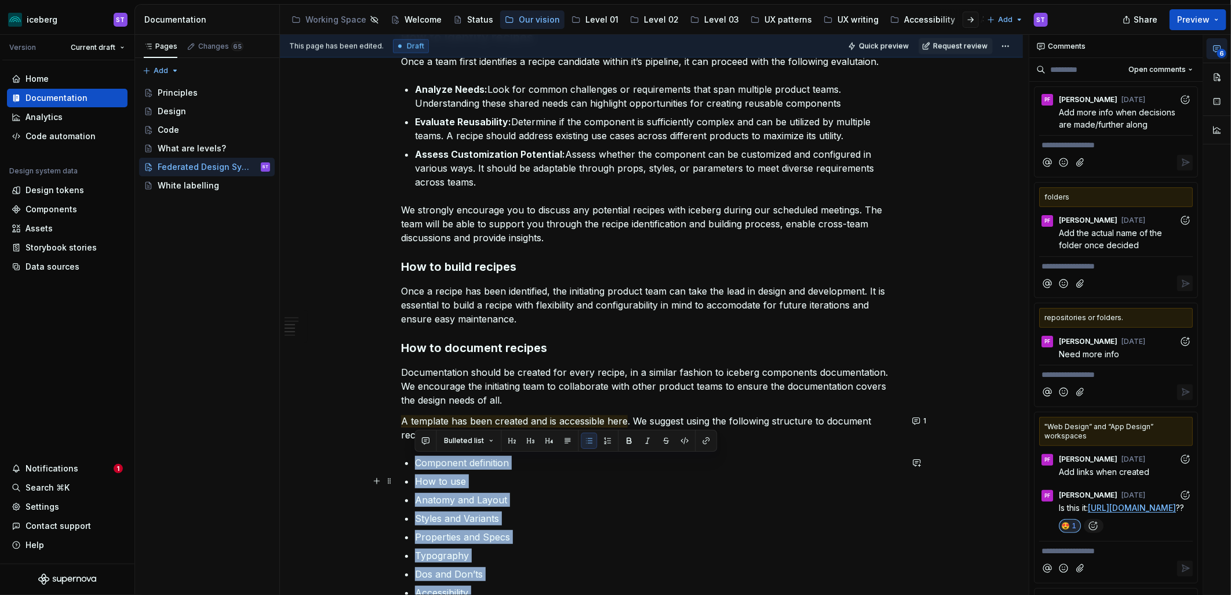
click at [563, 474] on p "How to use" at bounding box center [658, 481] width 487 height 14
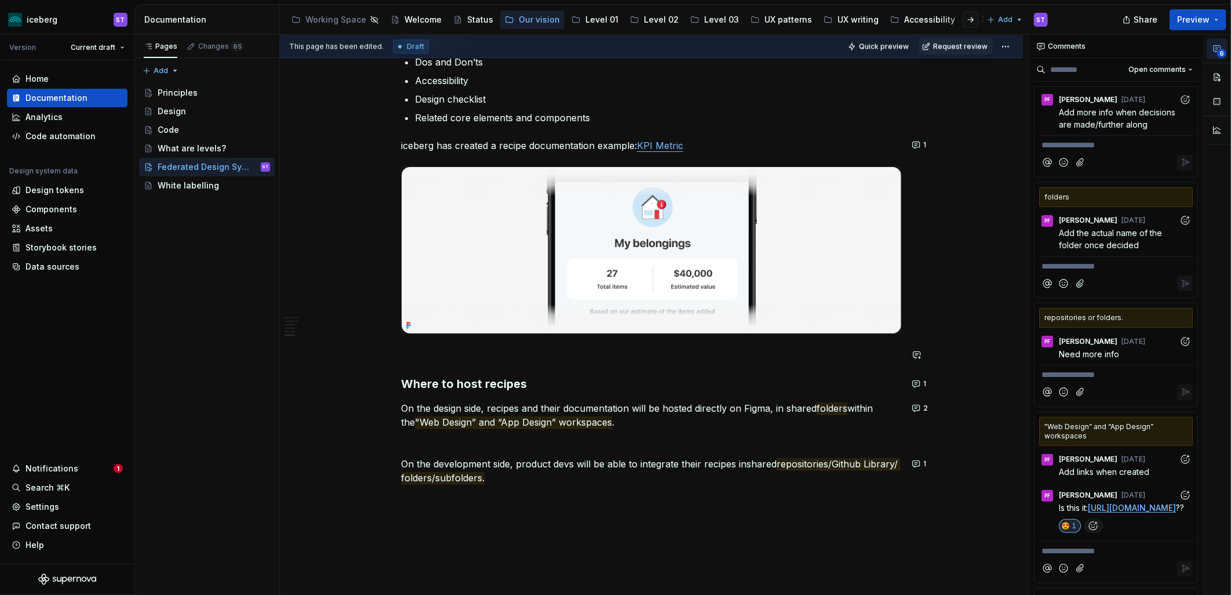
scroll to position [1817, 0]
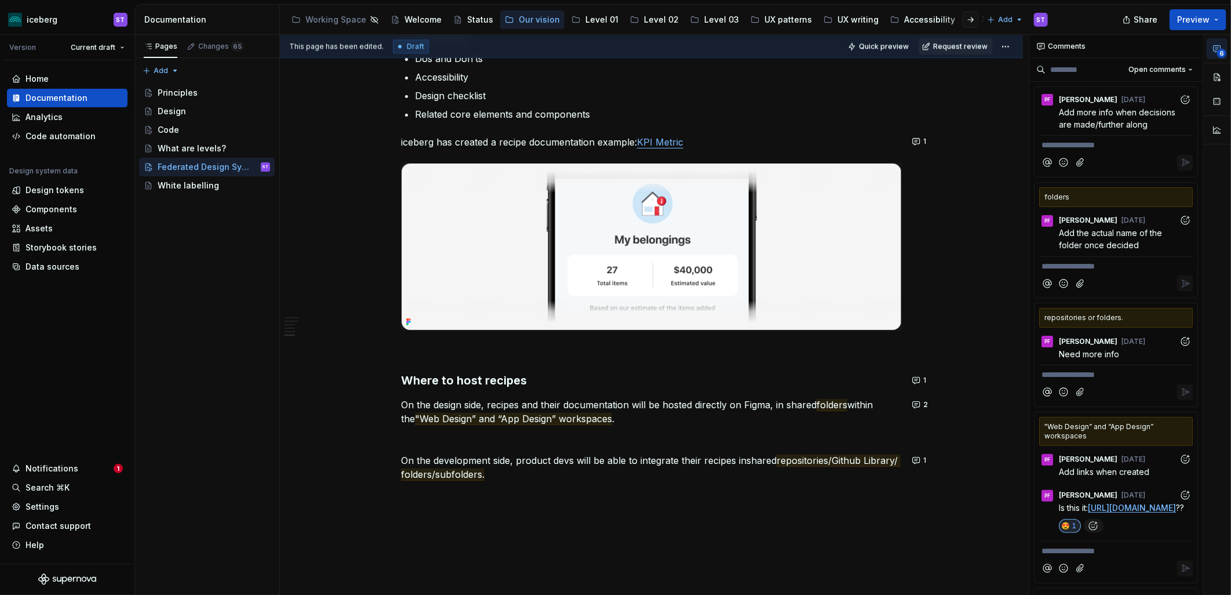
click at [496, 496] on p at bounding box center [651, 495] width 501 height 14
click at [490, 521] on div "**********" at bounding box center [654, 315] width 749 height 560
click at [477, 490] on p at bounding box center [651, 495] width 501 height 14
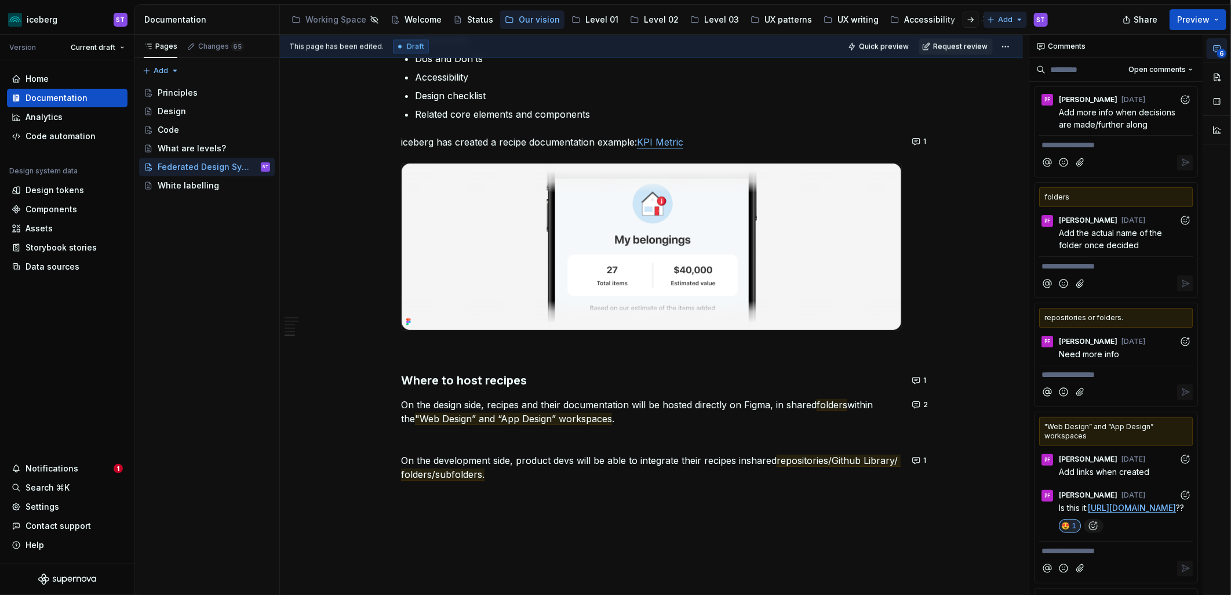
click at [1023, 23] on html "iceberg ST Version Current draft Home Documentation Analytics Code automation D…" at bounding box center [615, 297] width 1231 height 595
click at [554, 516] on html "iceberg ST Version Current draft Home Documentation Analytics Code automation D…" at bounding box center [615, 297] width 1231 height 595
click at [537, 497] on p at bounding box center [651, 495] width 501 height 14
click at [917, 496] on button "button" at bounding box center [917, 495] width 16 height 16
click at [868, 519] on p "**********" at bounding box center [832, 515] width 170 height 12
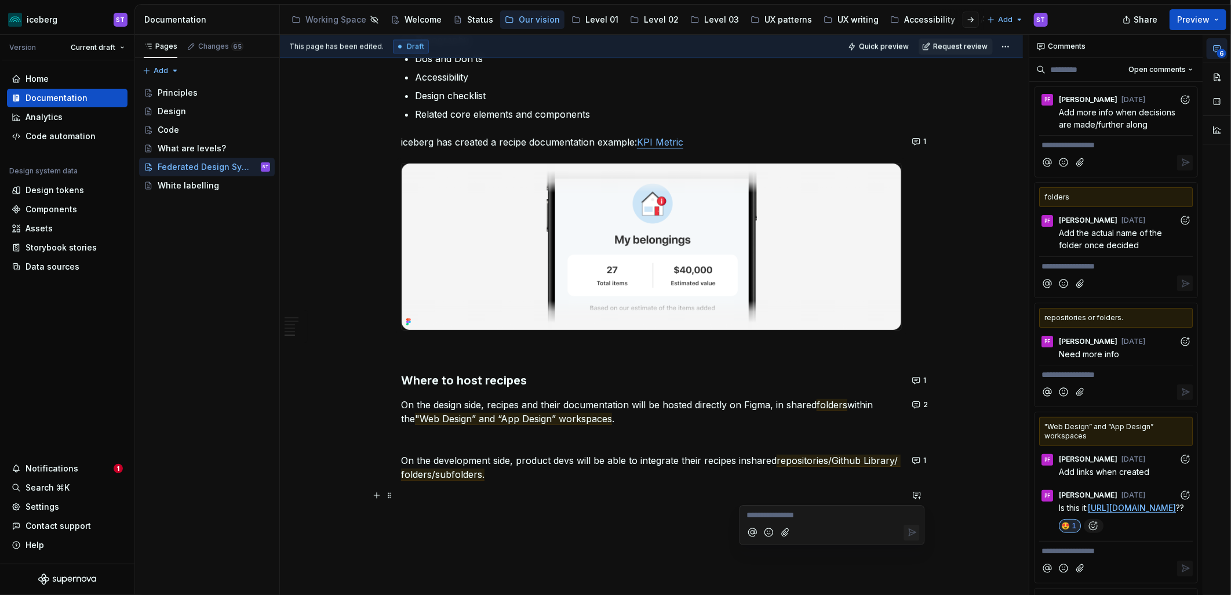
click at [869, 516] on p "**********" at bounding box center [832, 515] width 170 height 12
click at [912, 535] on icon "Send" at bounding box center [912, 557] width 12 height 12
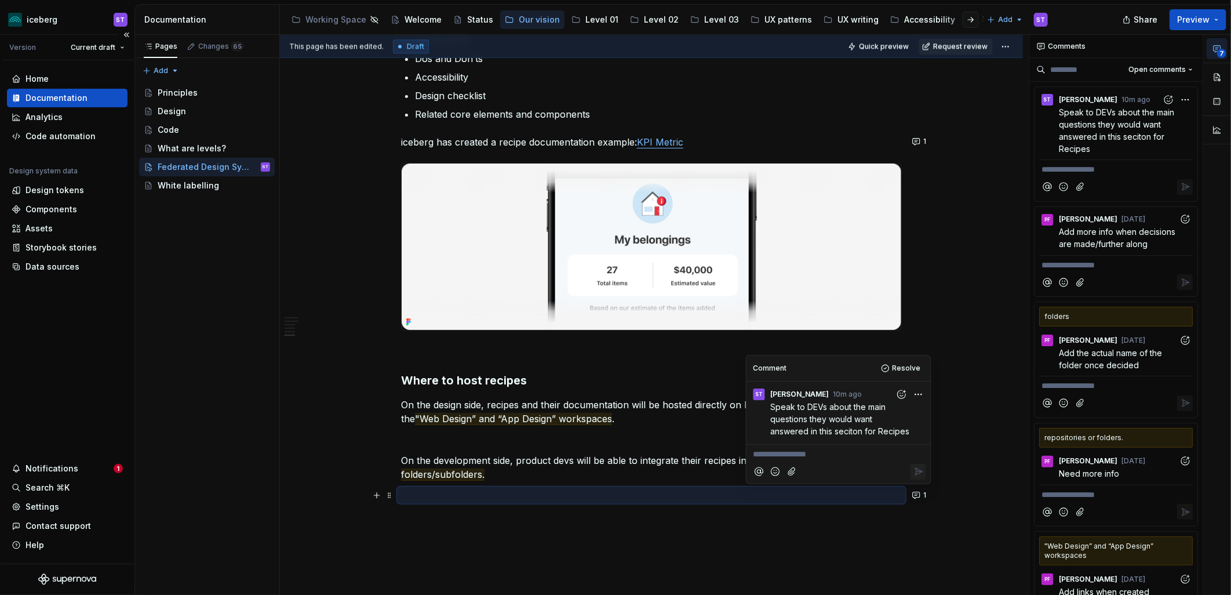
type textarea "*"
